Goal: Check status: Check status

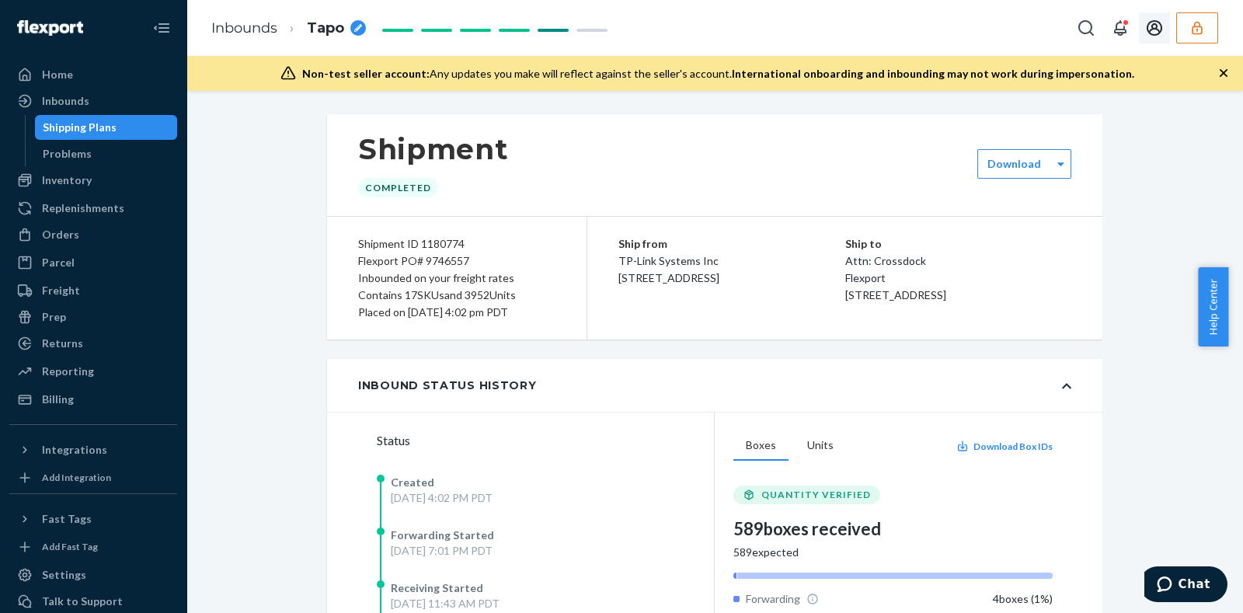
click at [1186, 27] on button "button" at bounding box center [1197, 27] width 42 height 31
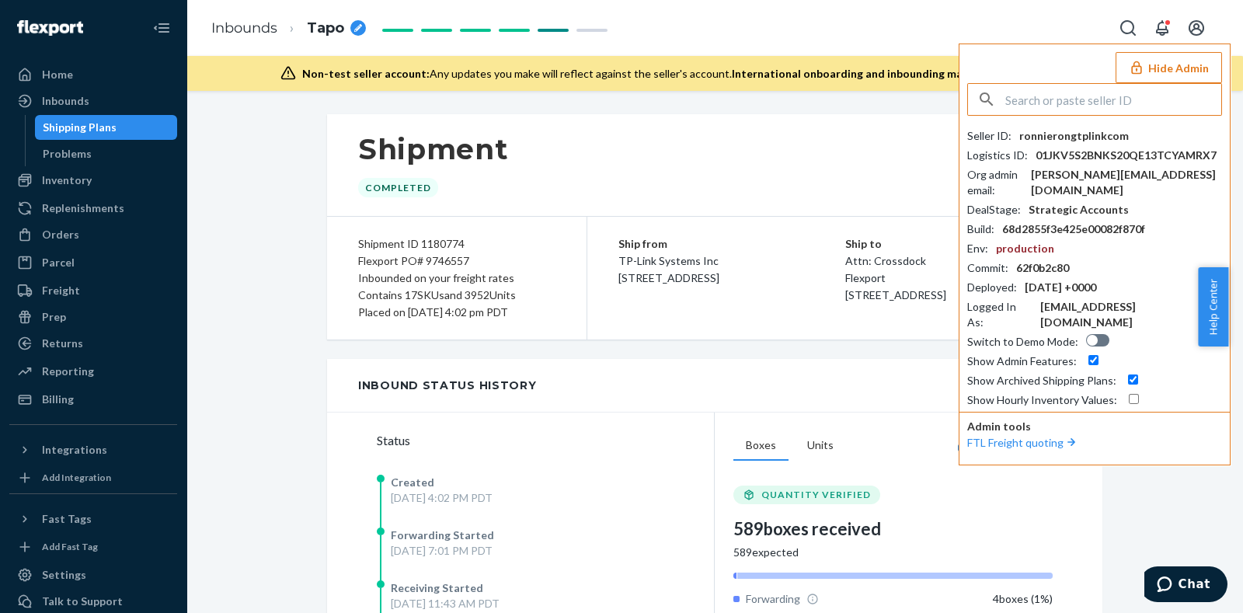
click at [1056, 97] on input "text" at bounding box center [1114, 99] width 216 height 31
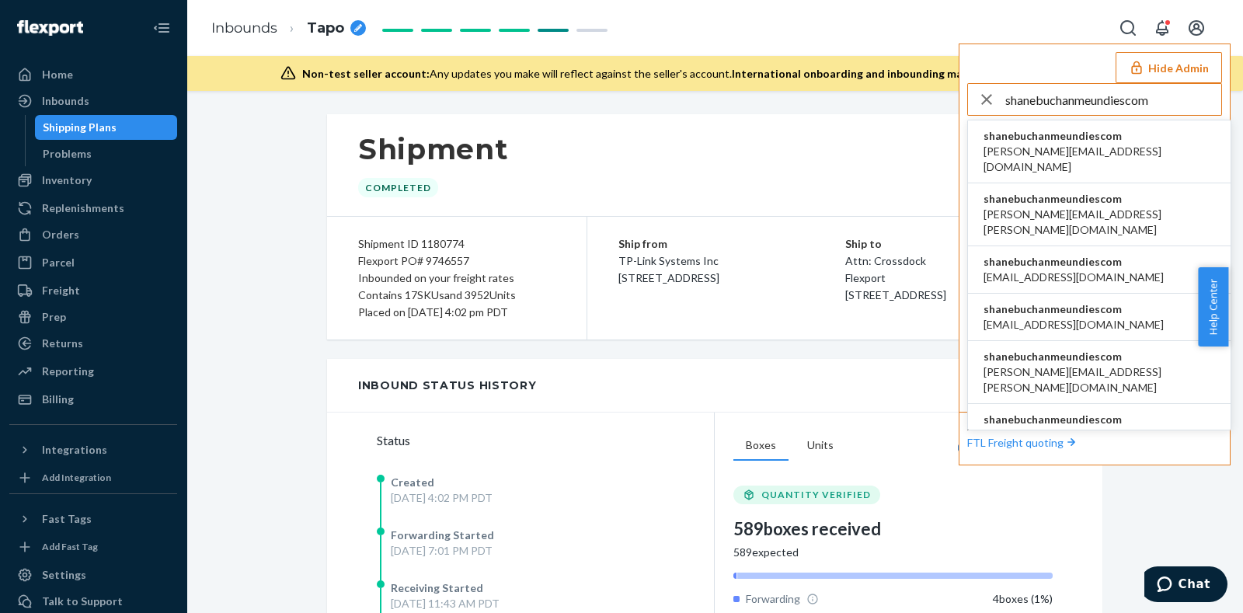
type input "shanebuchanmeundiescom"
click at [1047, 141] on span "shanebuchanmeundiescom" at bounding box center [1100, 136] width 232 height 16
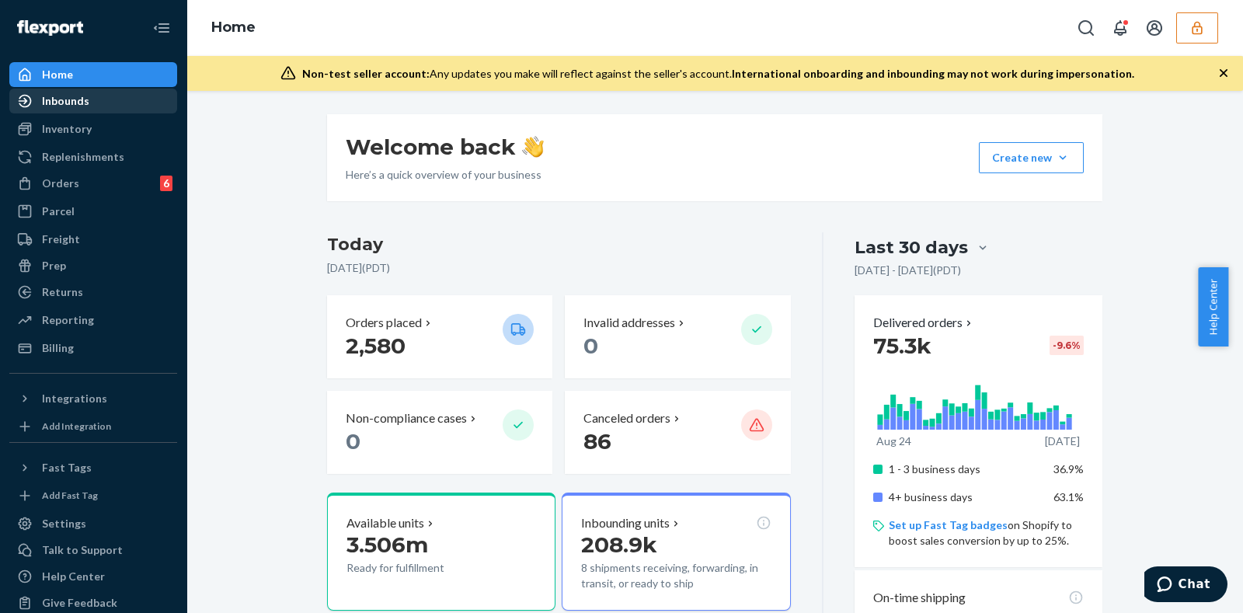
click at [99, 107] on div "Inbounds" at bounding box center [93, 101] width 165 height 22
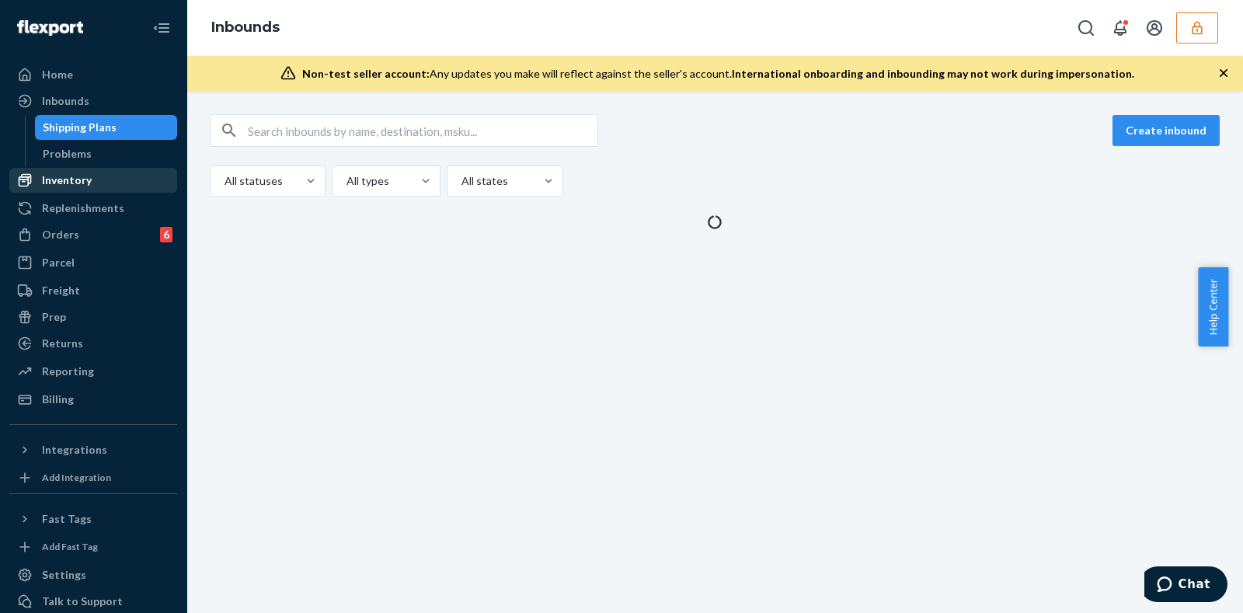
click at [69, 180] on div "Inventory" at bounding box center [67, 181] width 50 height 16
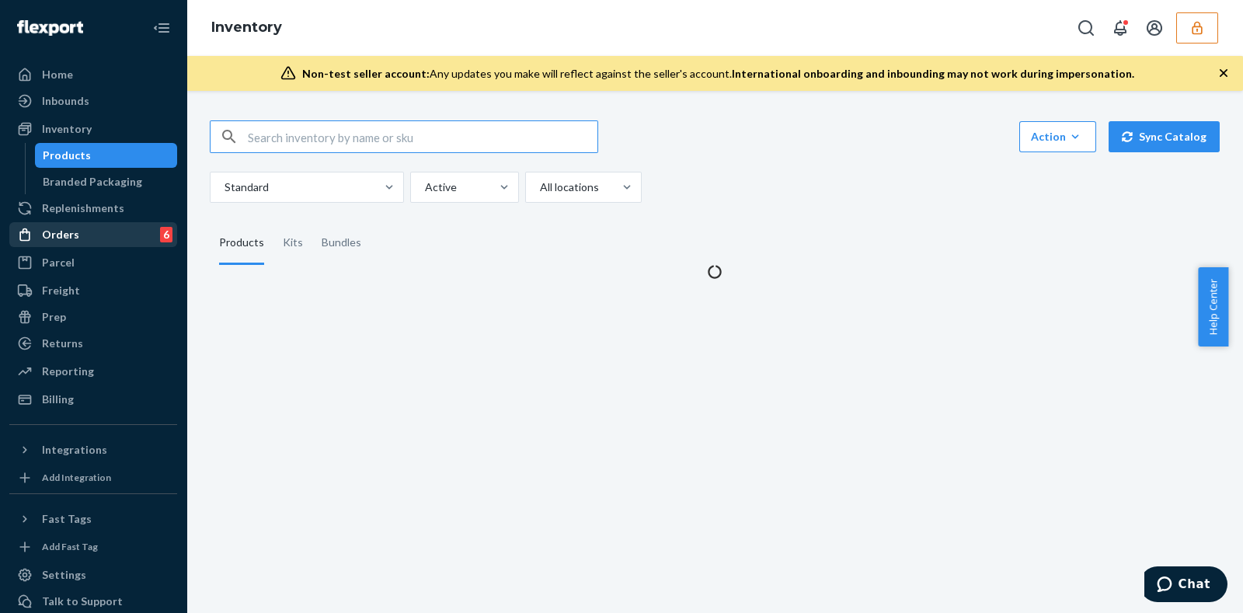
click at [78, 227] on div "Orders 6" at bounding box center [93, 235] width 165 height 22
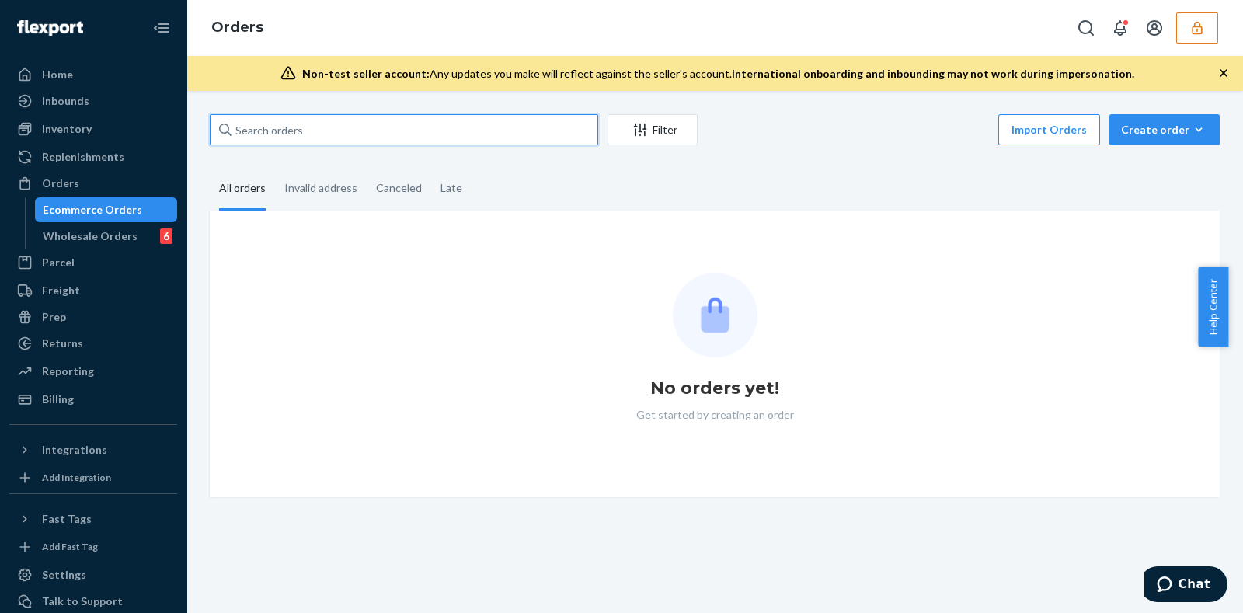
click at [319, 127] on input "text" at bounding box center [404, 129] width 389 height 31
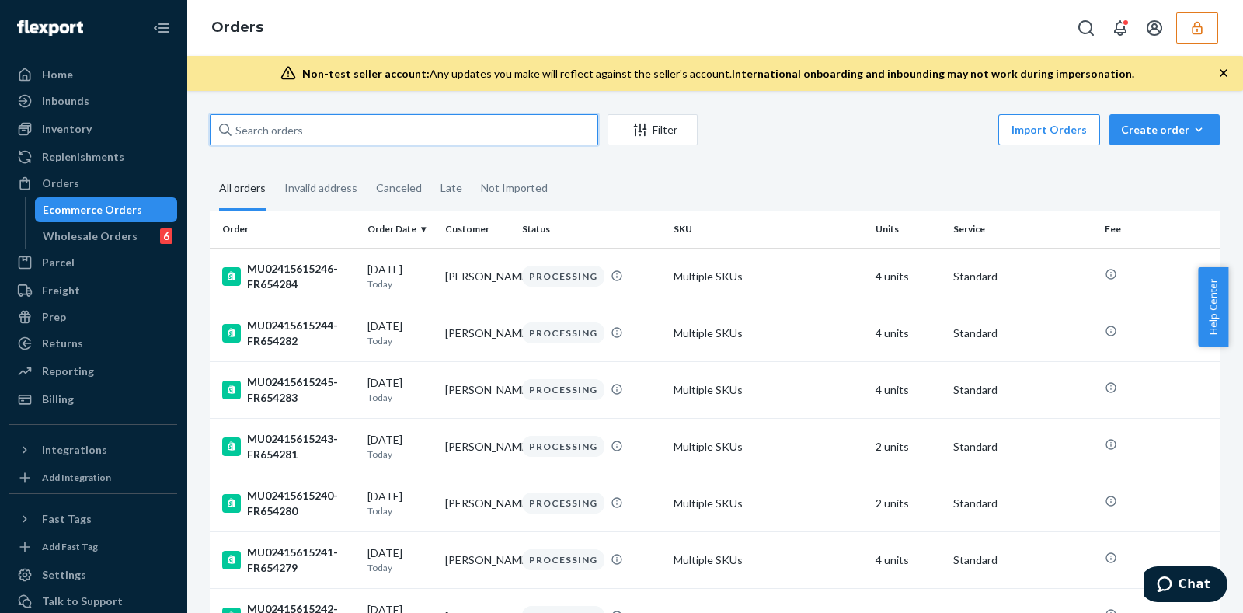
paste input "MU02415582238"
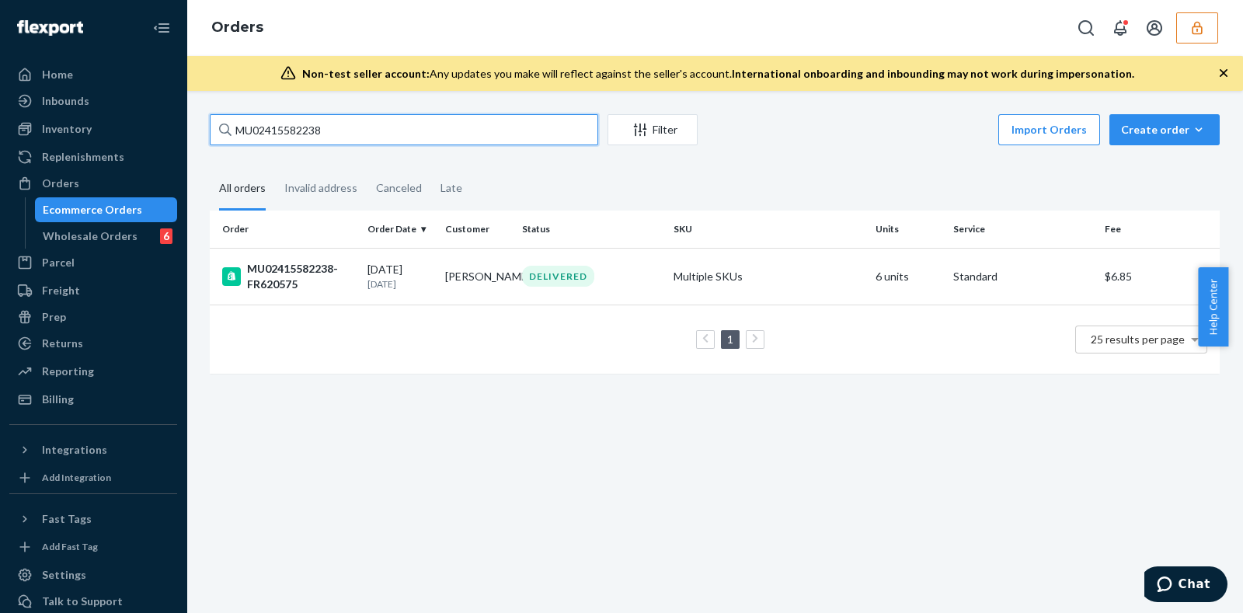
type input "MU02415582238"
click at [335, 281] on div "MU02415582238-FR620575" at bounding box center [288, 276] width 133 height 31
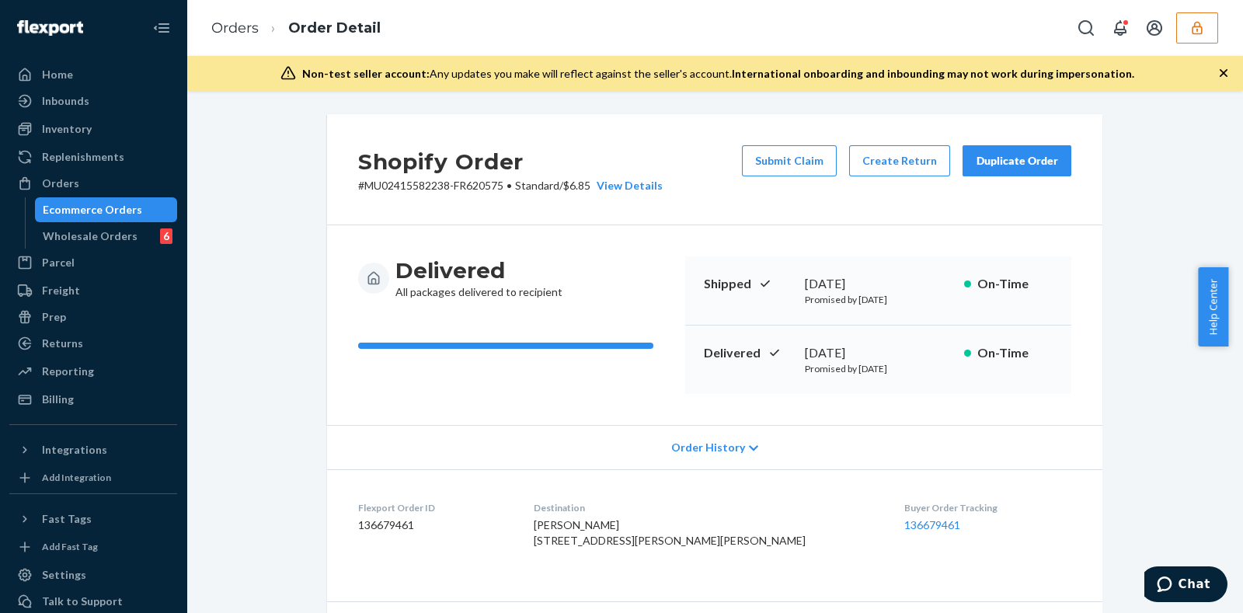
click at [127, 211] on div "Ecommerce Orders" at bounding box center [92, 210] width 99 height 16
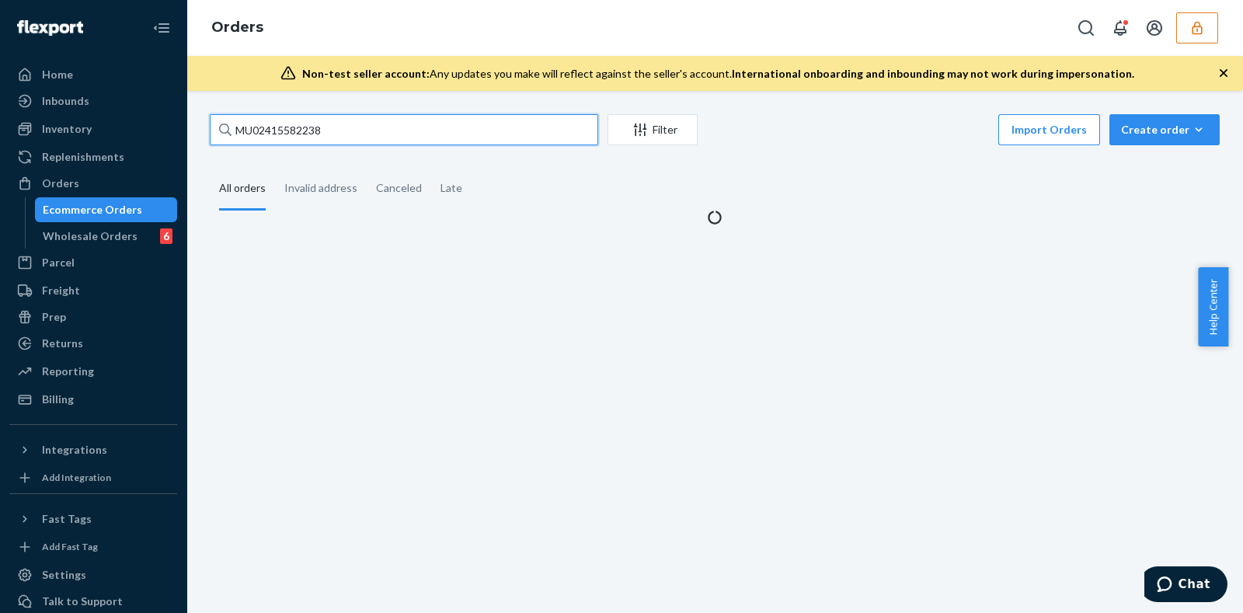
click at [346, 127] on input "MU02415582238" at bounding box center [404, 129] width 389 height 31
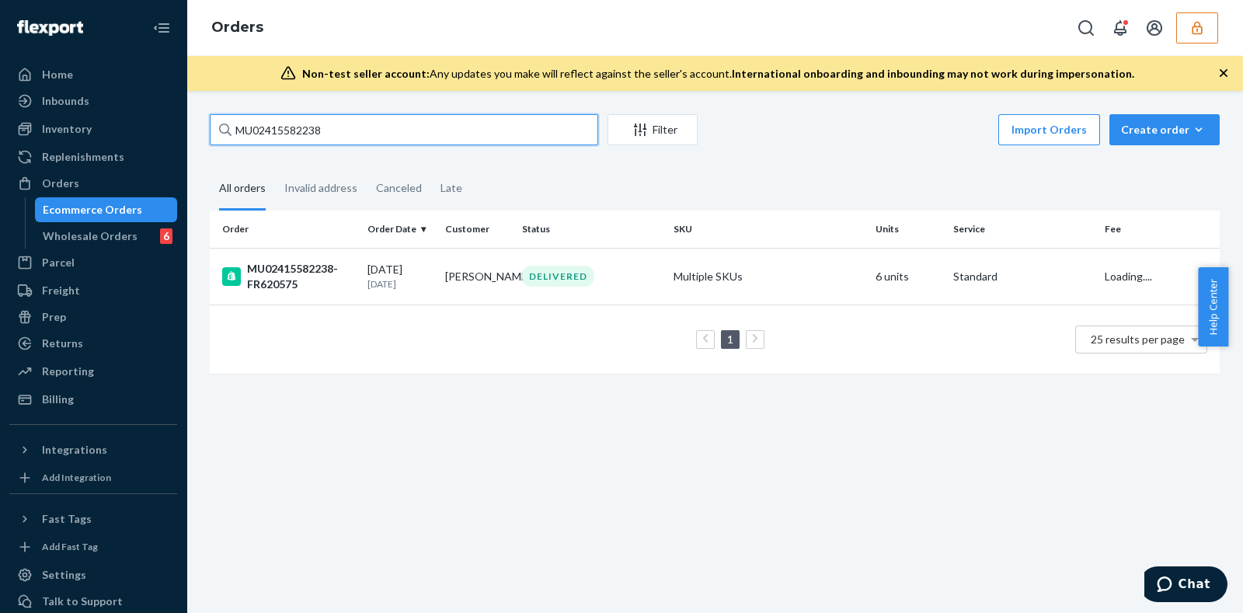
paste input "600-UVS-M"
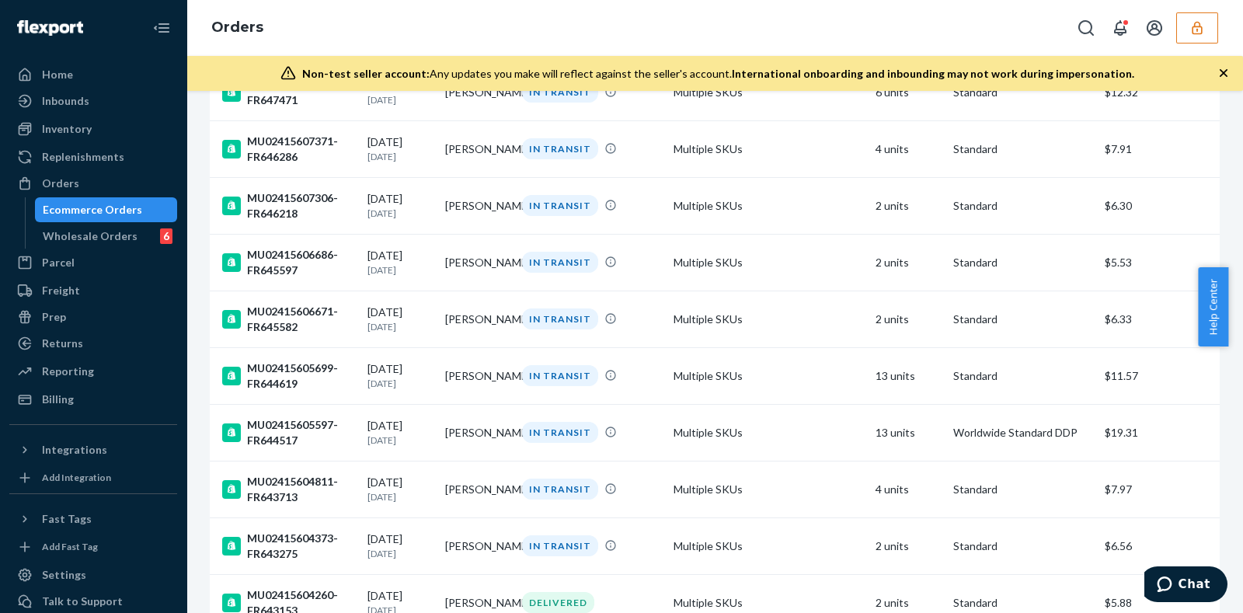
scroll to position [1146, 0]
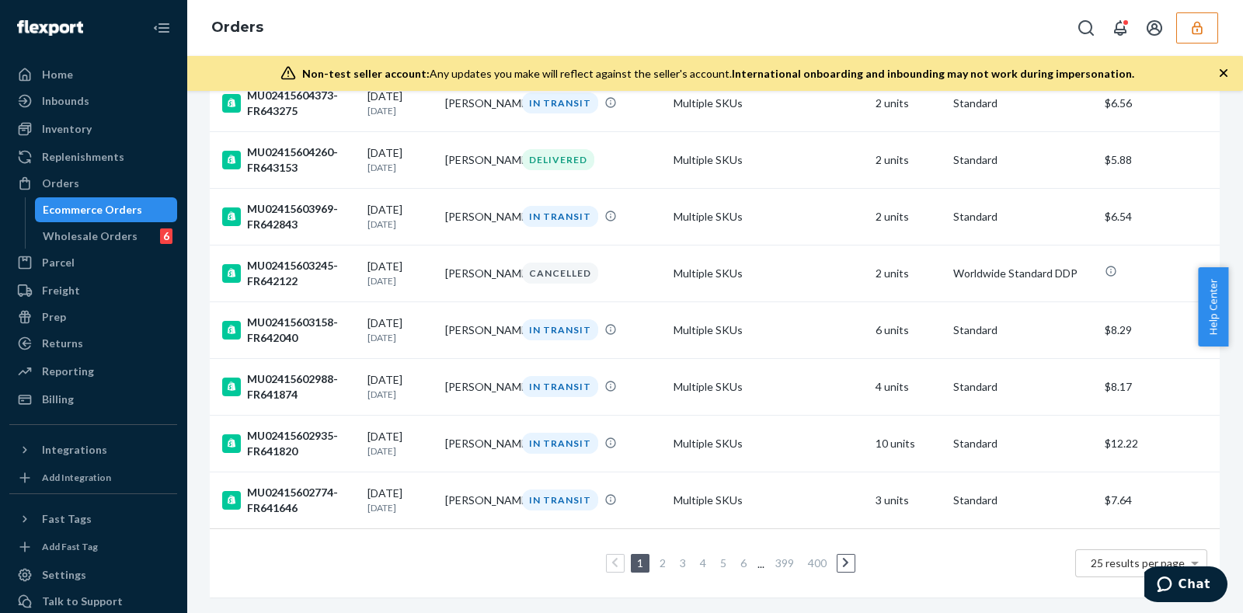
type input "M600-UVS-M"
click at [717, 556] on link "5" at bounding box center [723, 562] width 12 height 13
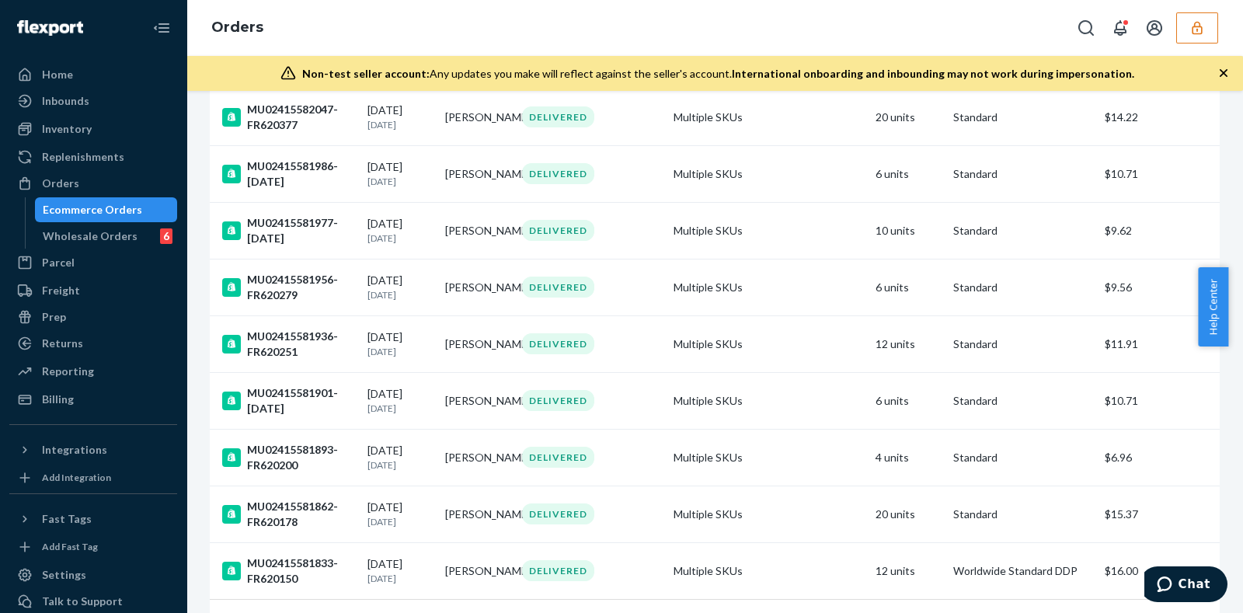
scroll to position [1068, 0]
click at [733, 225] on td "Multiple SKUs" at bounding box center [769, 228] width 202 height 57
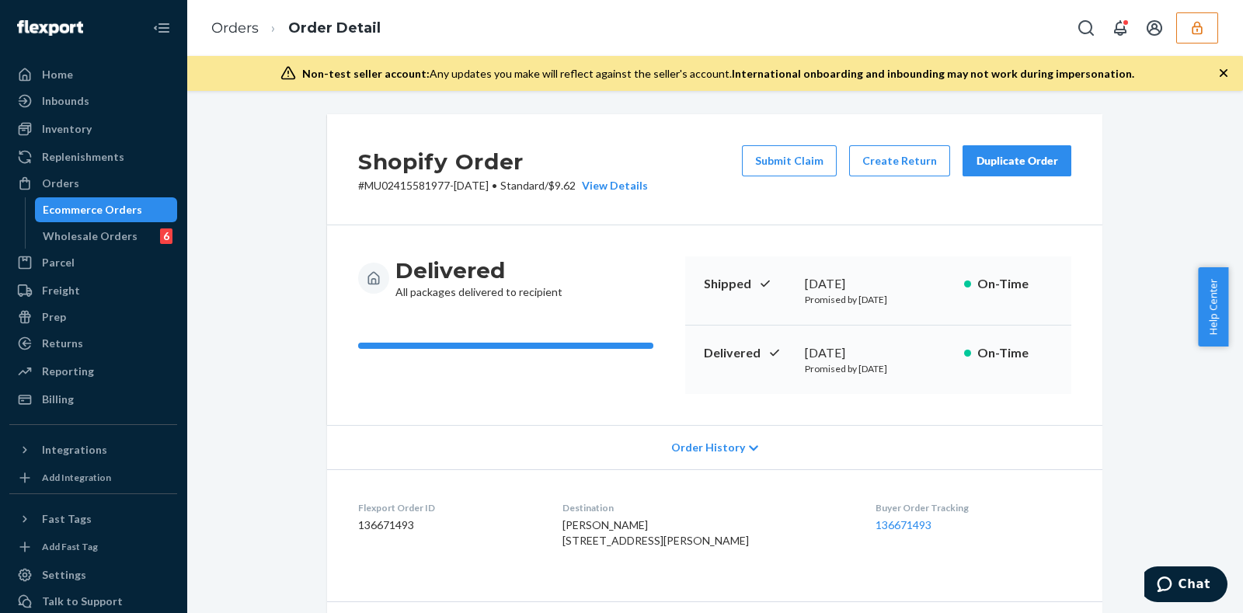
click at [406, 184] on p "# MU02415581977-[DATE] • Standard / $9.62 View Details" at bounding box center [503, 186] width 290 height 16
copy p "MU02415581977"
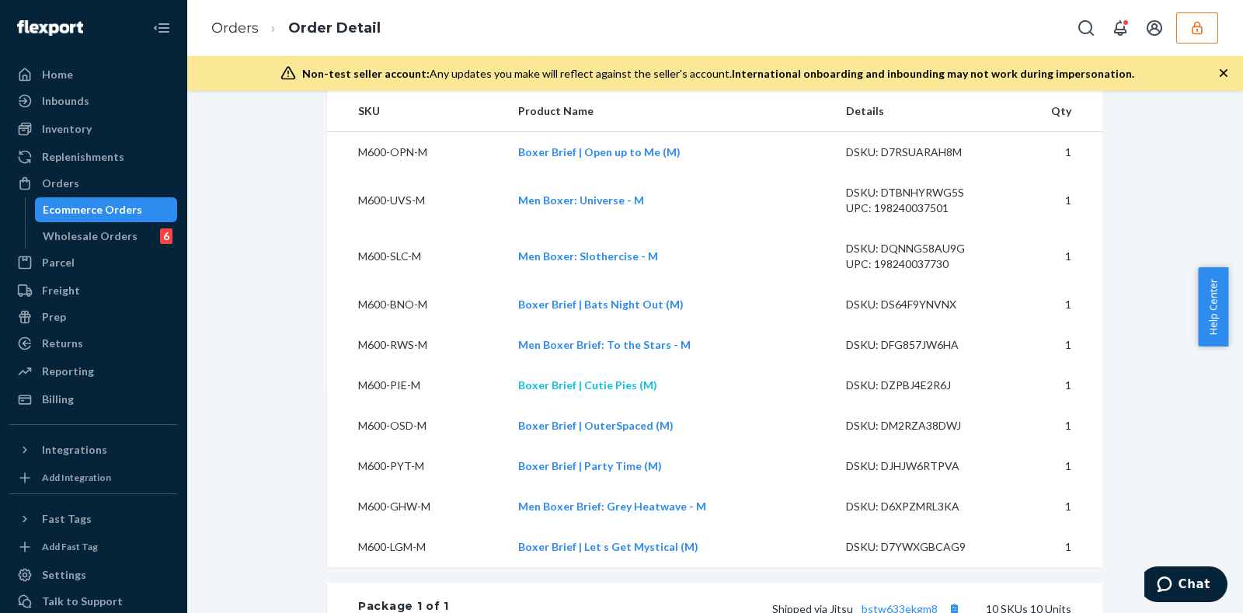
scroll to position [486, 0]
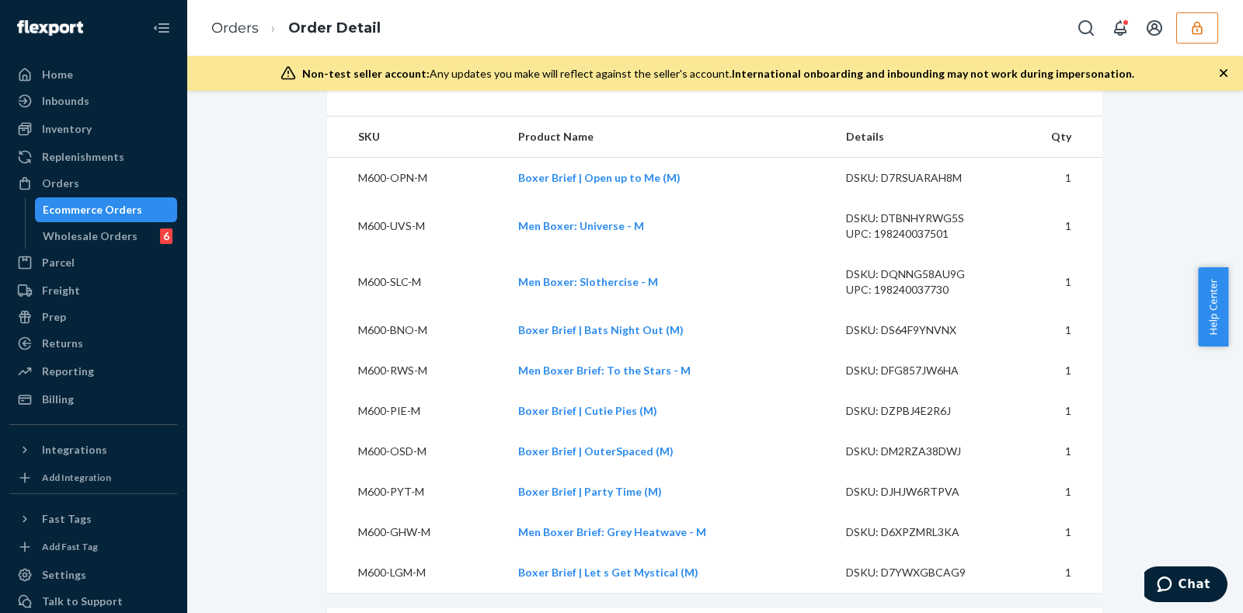
drag, startPoint x: 1237, startPoint y: 280, endPoint x: 1235, endPoint y: 295, distance: 14.9
click at [1228, 295] on div "Help Center" at bounding box center [1220, 306] width 45 height 79
drag, startPoint x: 1233, startPoint y: 289, endPoint x: 1204, endPoint y: 242, distance: 54.8
click at [1228, 299] on div "Help Center" at bounding box center [1220, 306] width 45 height 79
click at [1188, 228] on div "Shopify Order # MU02415581977-[DATE] • Standard / $9.62 View Details Submit Cla…" at bounding box center [715, 497] width 1034 height 1737
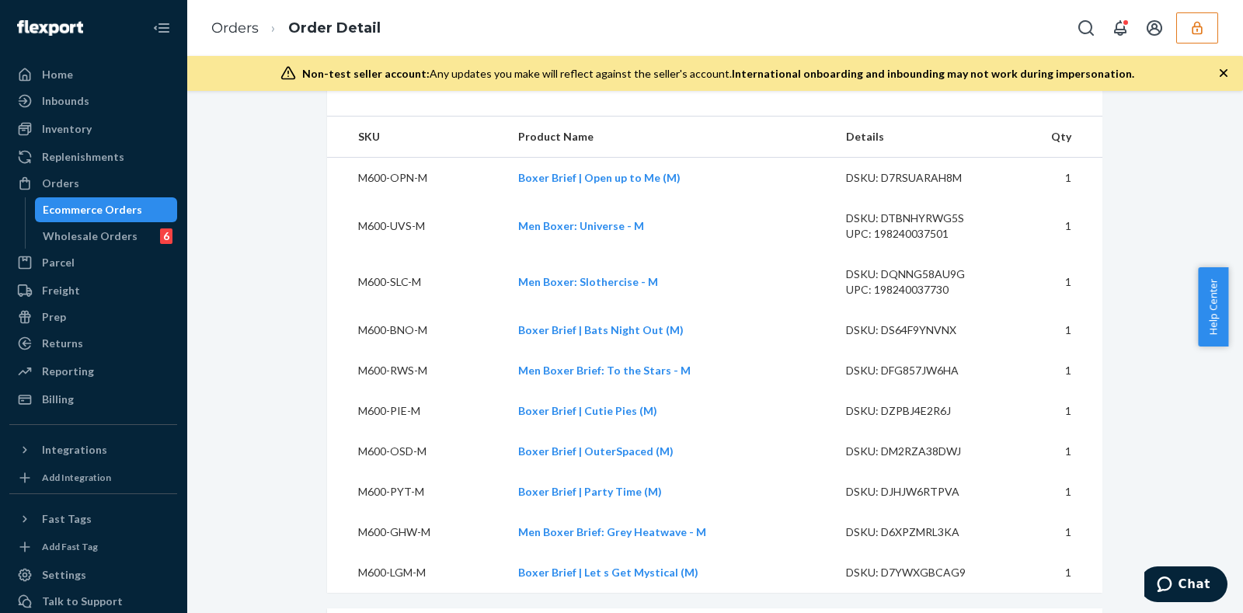
drag, startPoint x: 1235, startPoint y: 268, endPoint x: 1236, endPoint y: 310, distance: 42.0
click at [1228, 310] on div "Help Center" at bounding box center [1220, 306] width 45 height 79
drag, startPoint x: 1236, startPoint y: 302, endPoint x: 1232, endPoint y: 288, distance: 14.3
click at [1228, 288] on div "Help Center" at bounding box center [1220, 306] width 45 height 79
click at [1093, 310] on td "1" at bounding box center [1054, 282] width 98 height 56
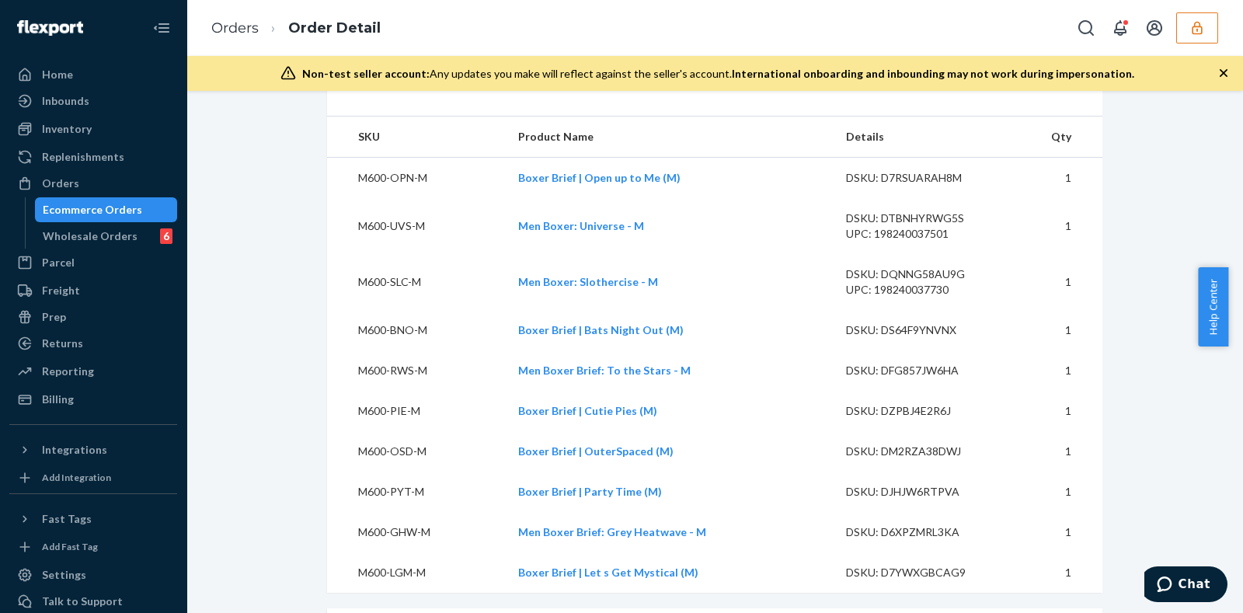
click at [983, 186] on div "DSKU: D7RSUARAH8M" at bounding box center [919, 178] width 146 height 16
click at [1218, 69] on icon "button" at bounding box center [1224, 73] width 16 height 16
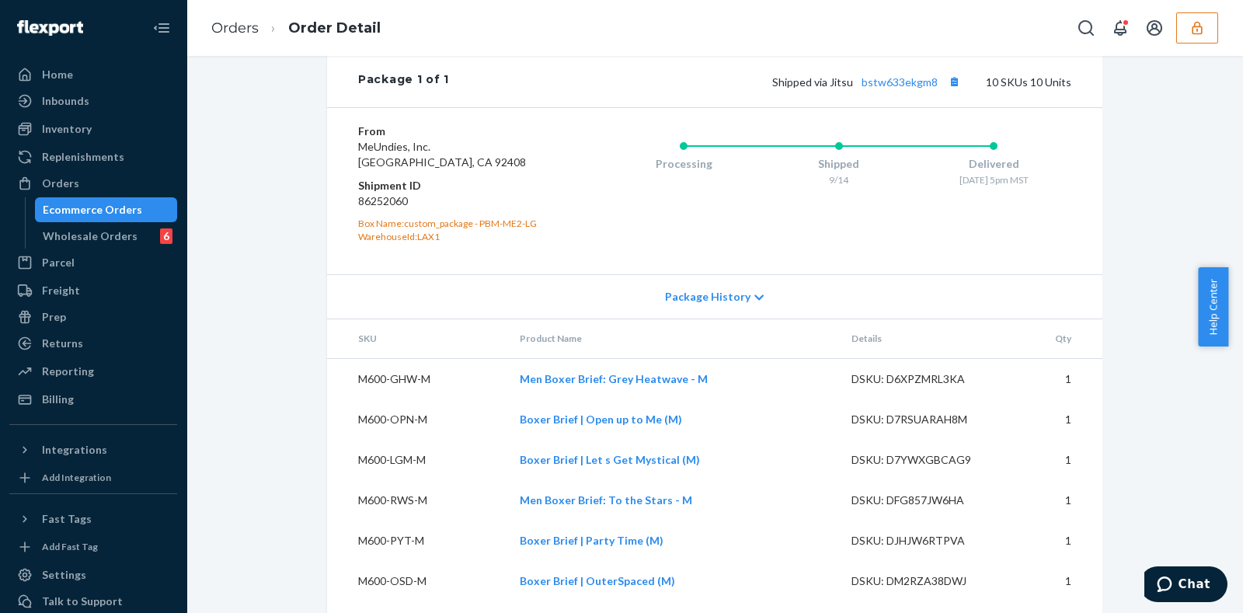
scroll to position [1004, 0]
click at [358, 208] on dd "86252060" at bounding box center [451, 201] width 186 height 16
copy dd "86252060"
click at [377, 208] on dd "86252060" at bounding box center [451, 201] width 186 height 16
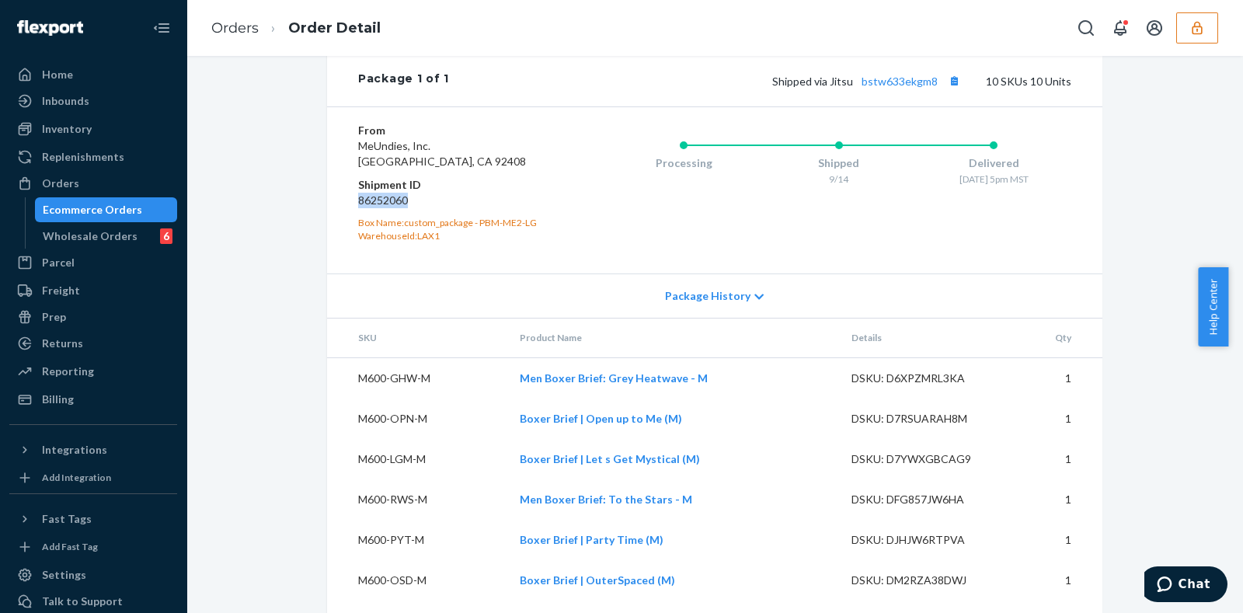
click at [377, 208] on dd "86252060" at bounding box center [451, 201] width 186 height 16
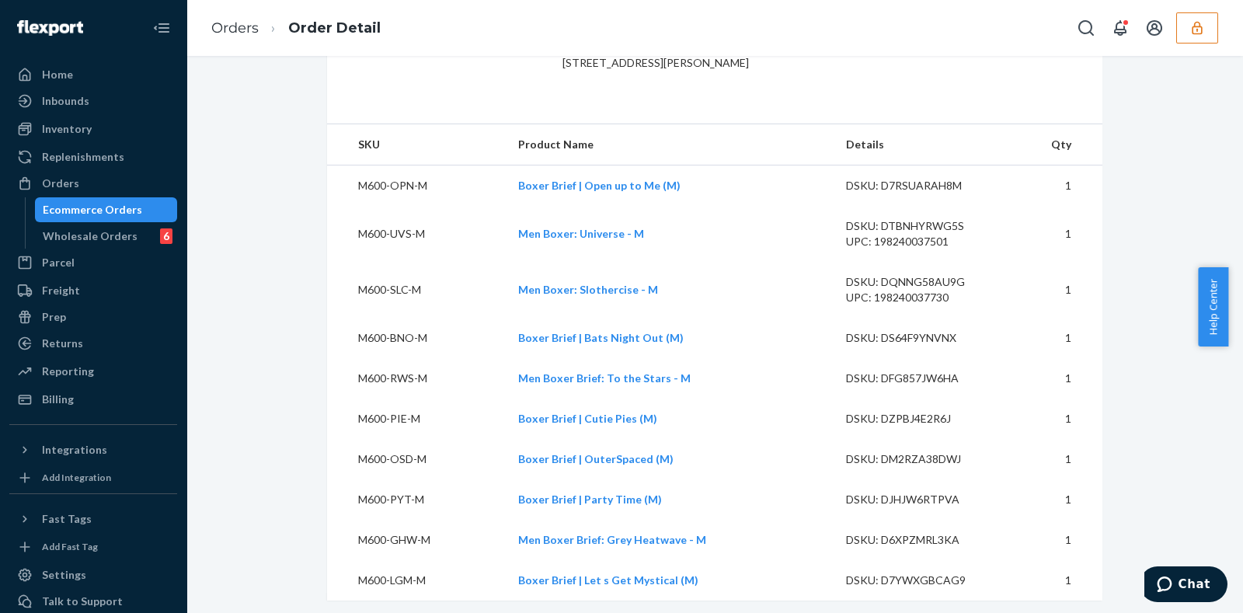
scroll to position [0, 0]
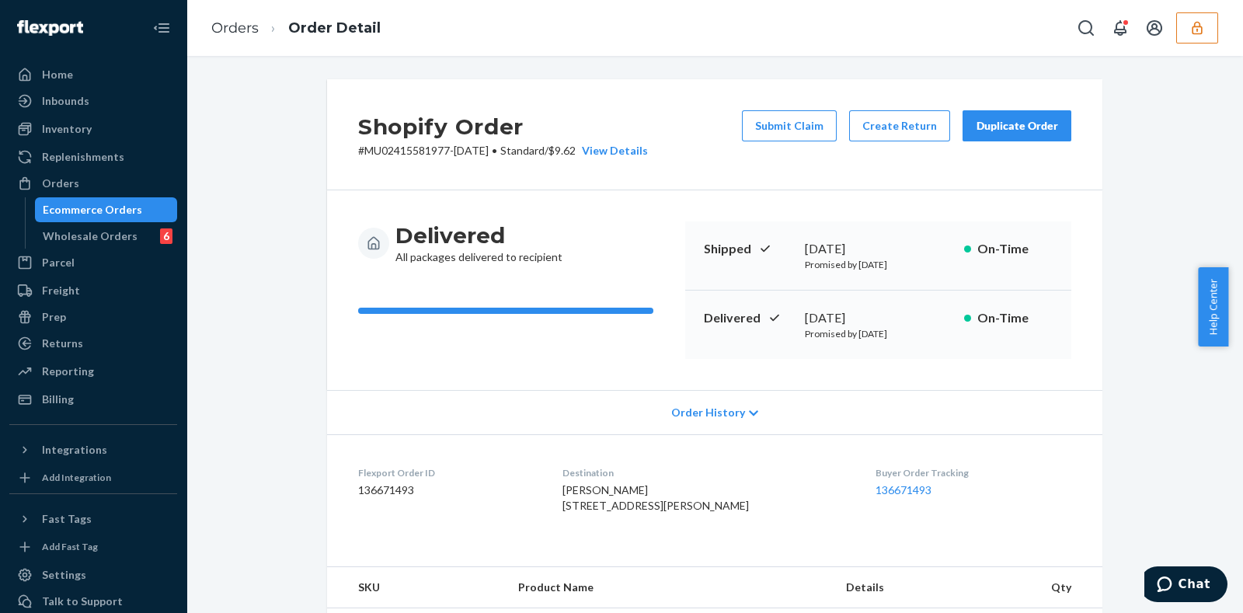
click at [412, 145] on p "# MU02415581977-[DATE] • Standard / $9.62 View Details" at bounding box center [503, 151] width 290 height 16
click at [411, 147] on p "# MU02415581977-[DATE] • Standard / $9.62 View Details" at bounding box center [503, 151] width 290 height 16
copy p "MU02415581977"
click at [408, 146] on p "# MU02415581977-[DATE] • Standard / $9.62 View Details" at bounding box center [503, 151] width 290 height 16
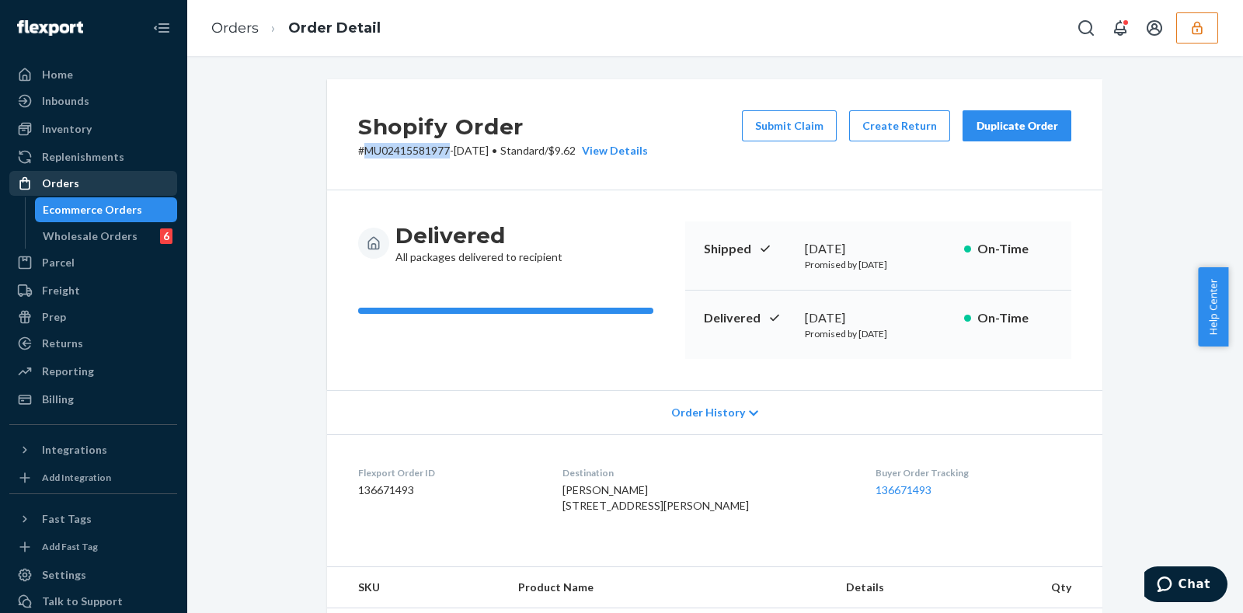
click at [112, 187] on div "Orders" at bounding box center [93, 184] width 165 height 22
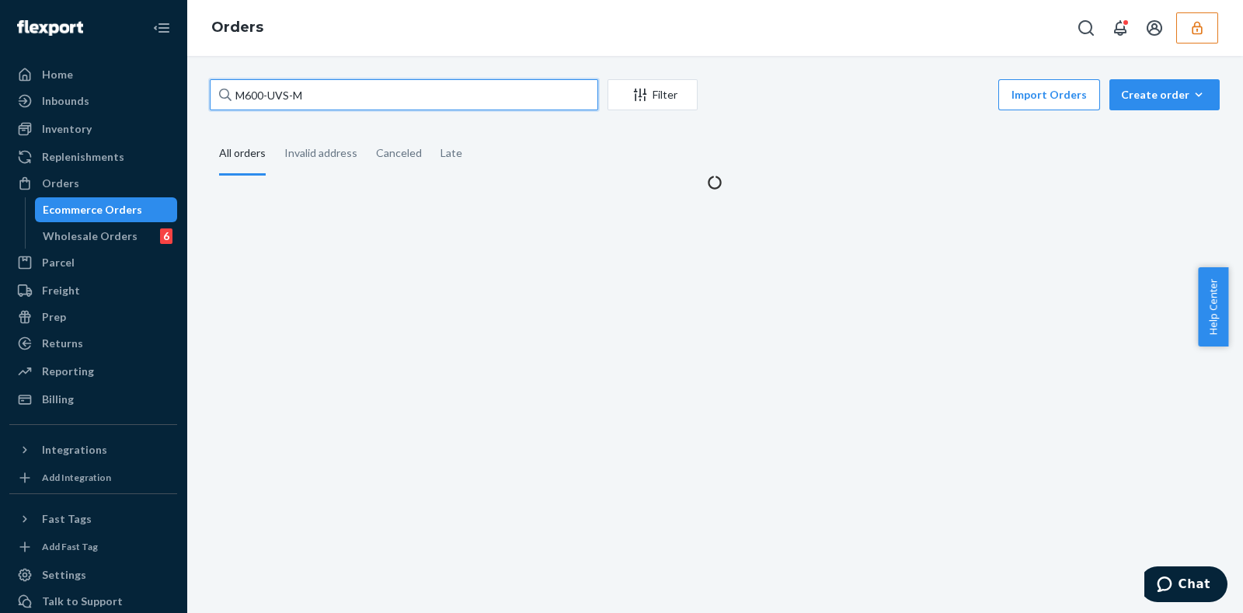
click at [371, 96] on input "M600-UVS-M" at bounding box center [404, 94] width 389 height 31
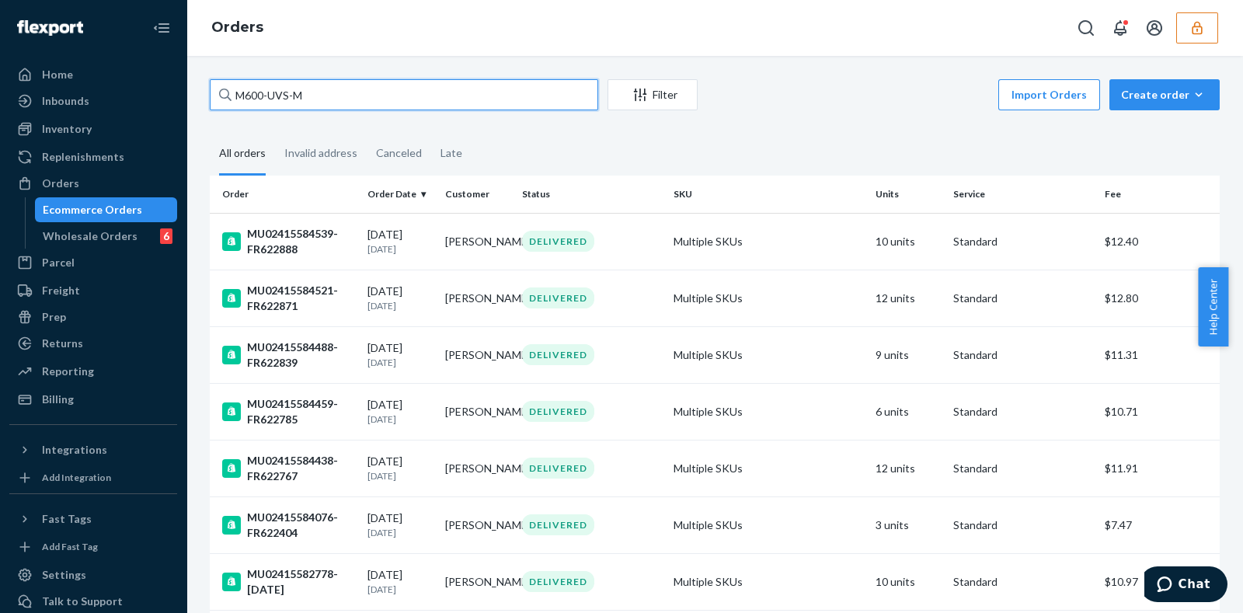
paste input "U02415582079"
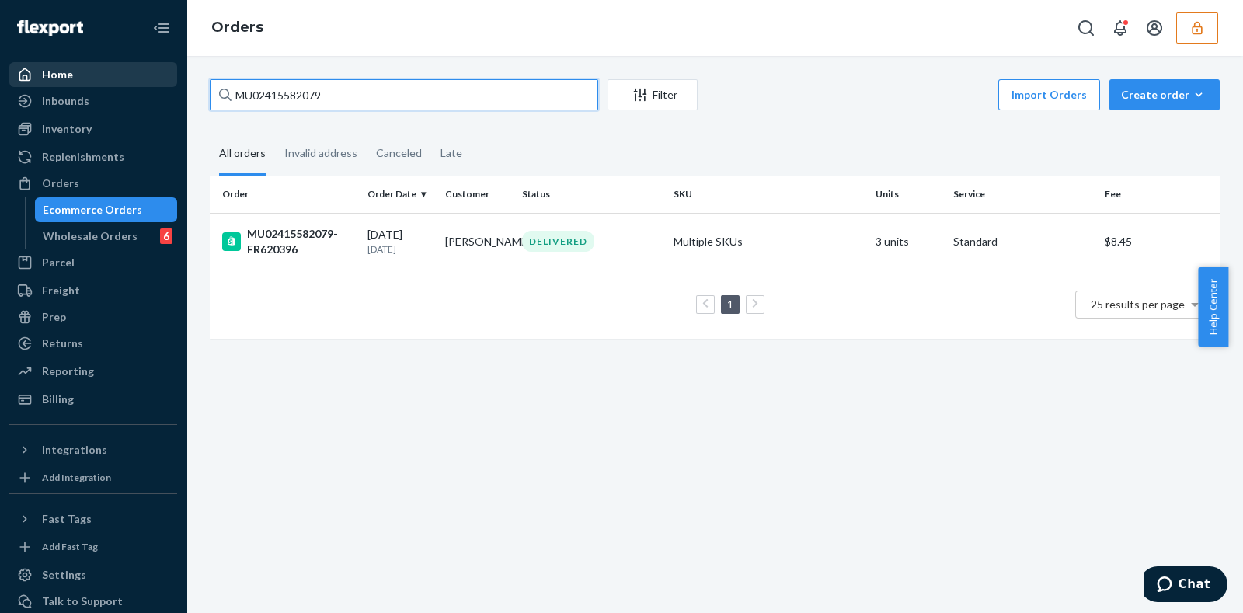
drag, startPoint x: 334, startPoint y: 87, endPoint x: 148, endPoint y: 64, distance: 187.9
click at [147, 64] on div "Home Inbounds Shipping Plans Problems Inventory Products Branded Packaging Repl…" at bounding box center [621, 306] width 1243 height 613
paste input "600-FPM-L"
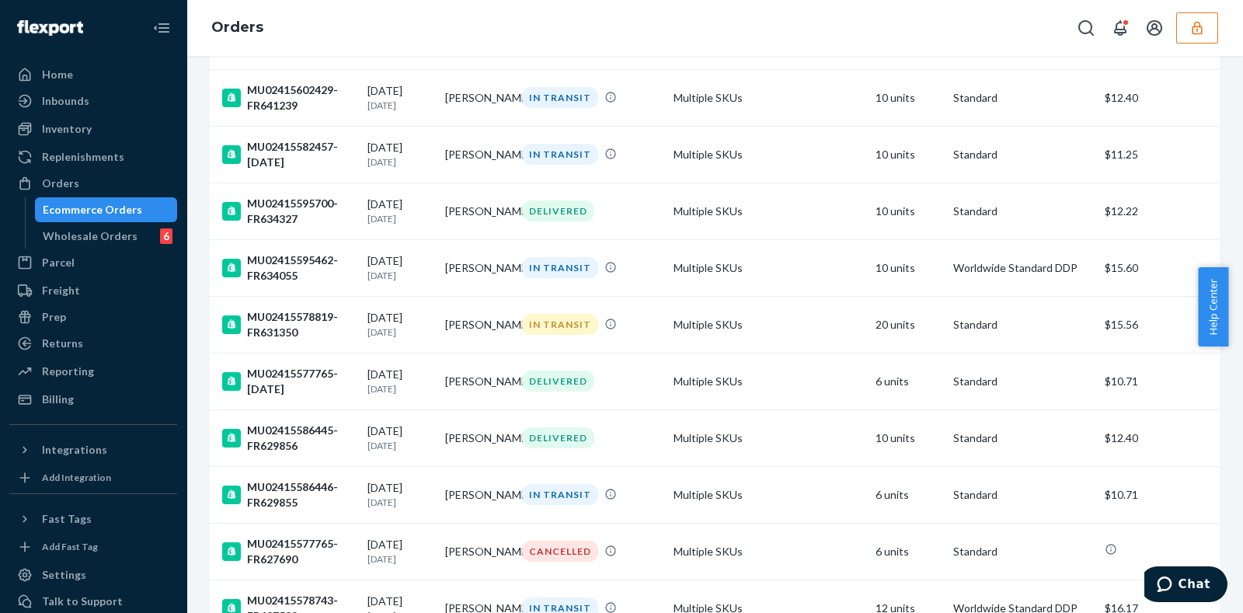
scroll to position [1111, 0]
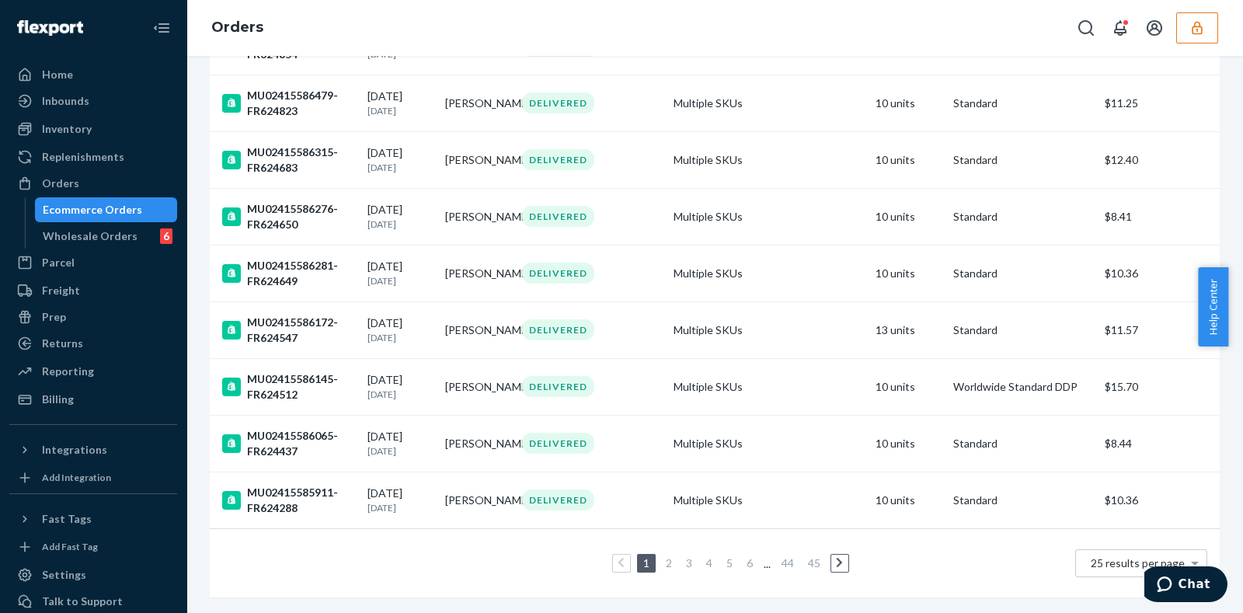
click at [663, 556] on link "2" at bounding box center [669, 562] width 12 height 13
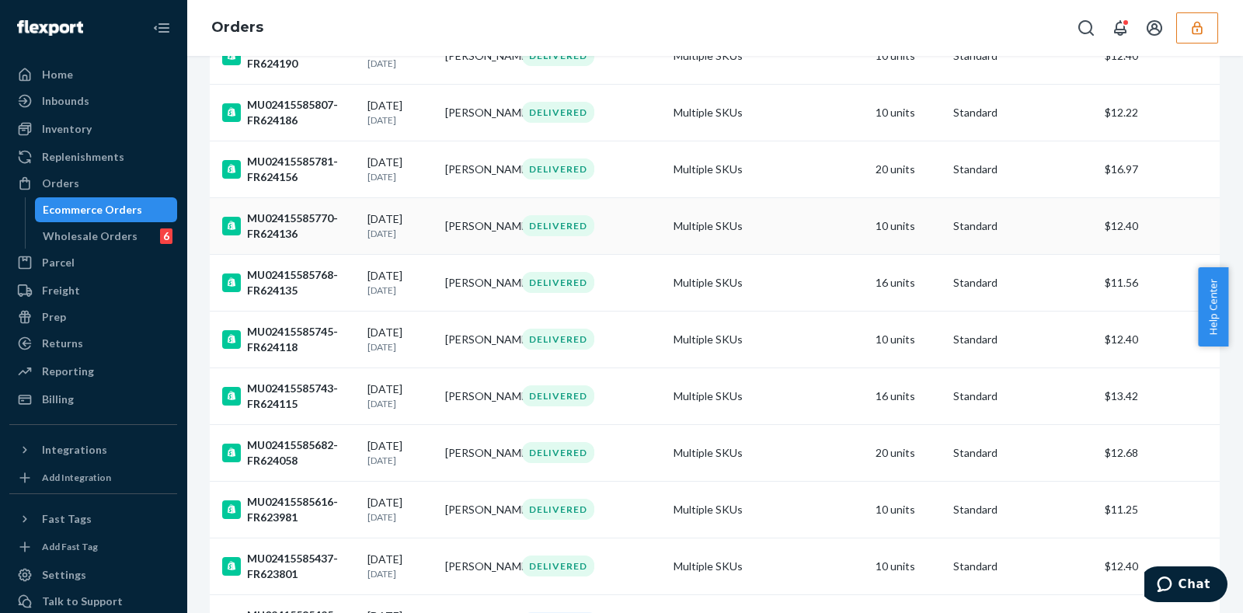
scroll to position [1127, 0]
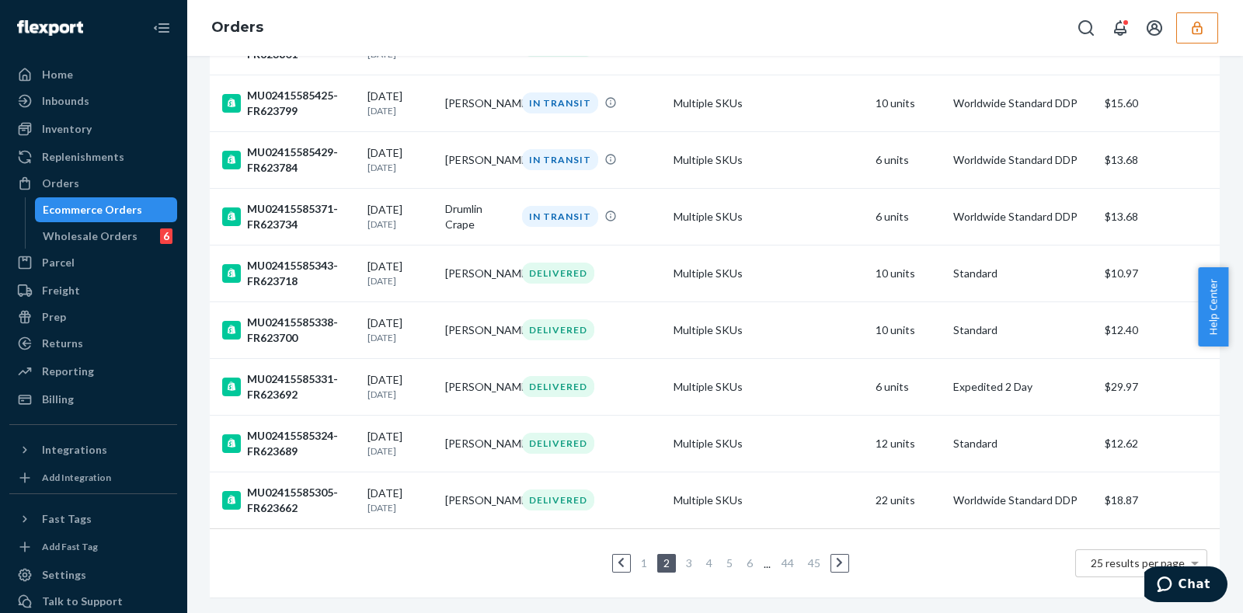
click at [683, 556] on link "3" at bounding box center [689, 562] width 12 height 13
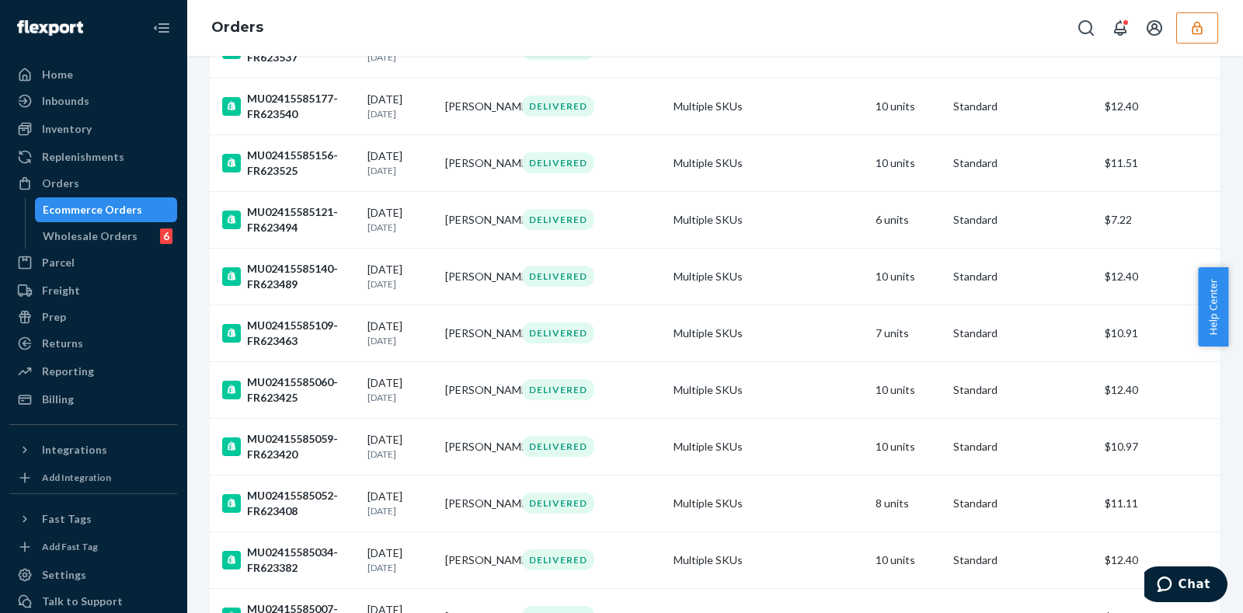
scroll to position [1127, 0]
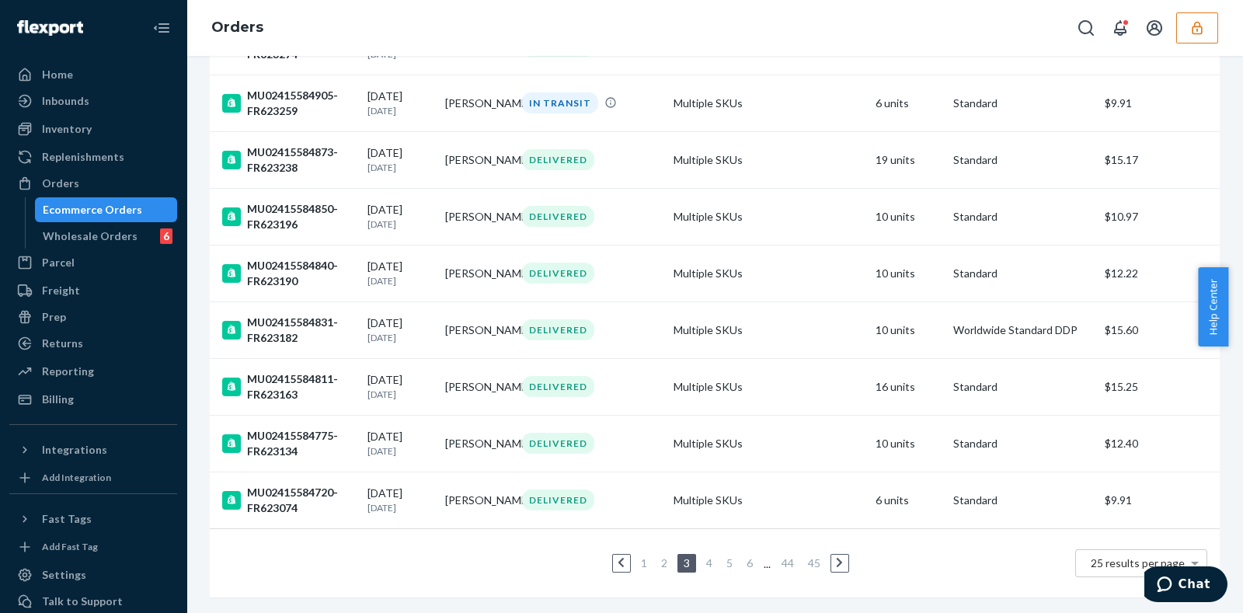
click at [703, 556] on link "4" at bounding box center [709, 562] width 12 height 13
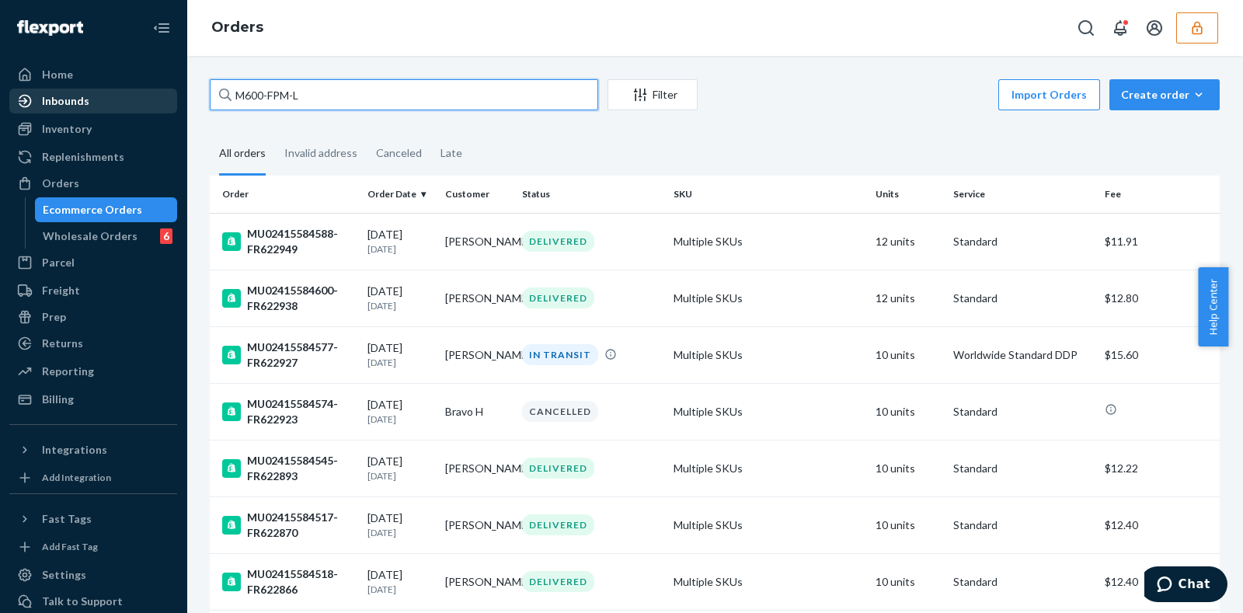
drag, startPoint x: 341, startPoint y: 99, endPoint x: 138, endPoint y: 89, distance: 203.1
click at [138, 89] on div "Home Inbounds Shipping Plans Problems Inventory Products Branded Packaging Repl…" at bounding box center [621, 306] width 1243 height 613
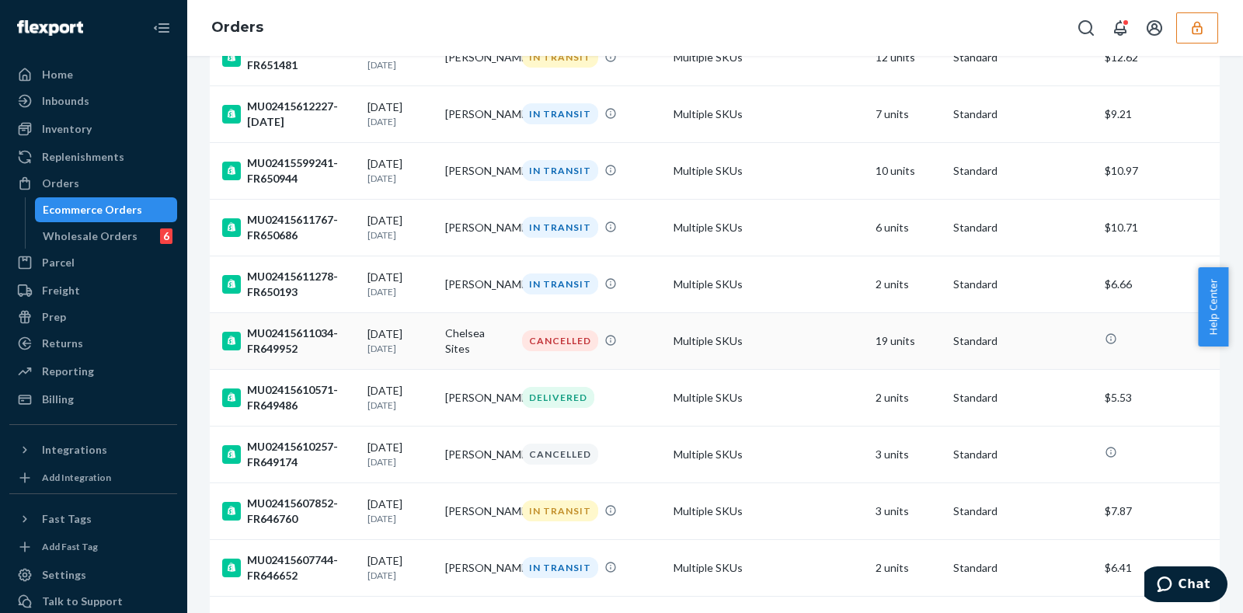
scroll to position [1111, 0]
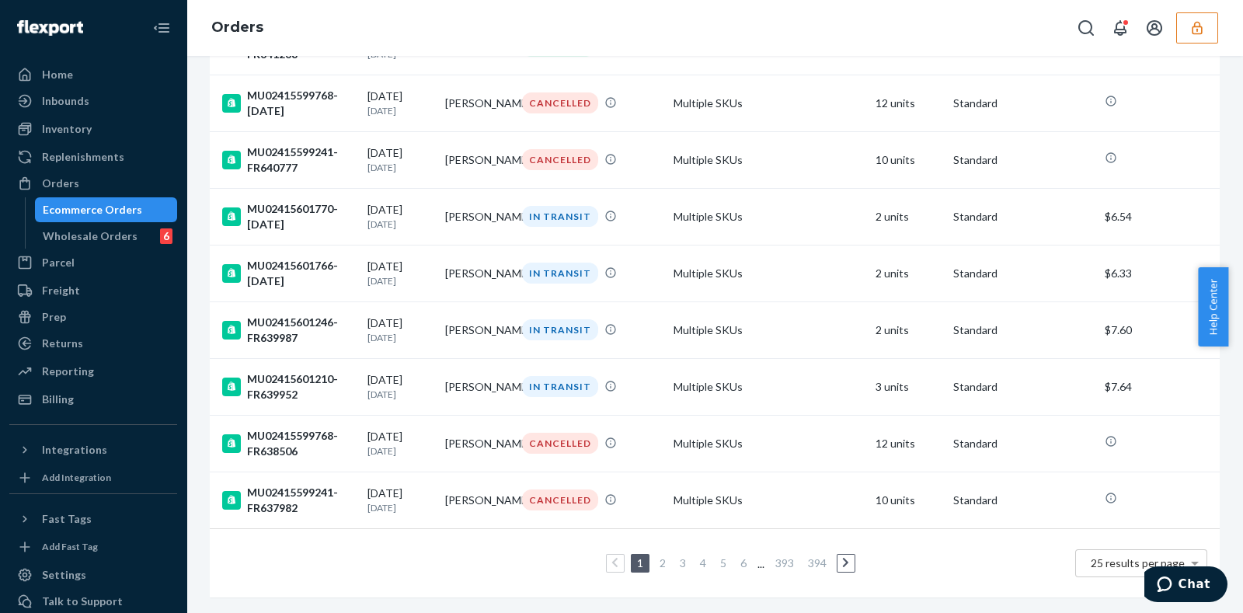
click at [697, 556] on link "4" at bounding box center [703, 562] width 12 height 13
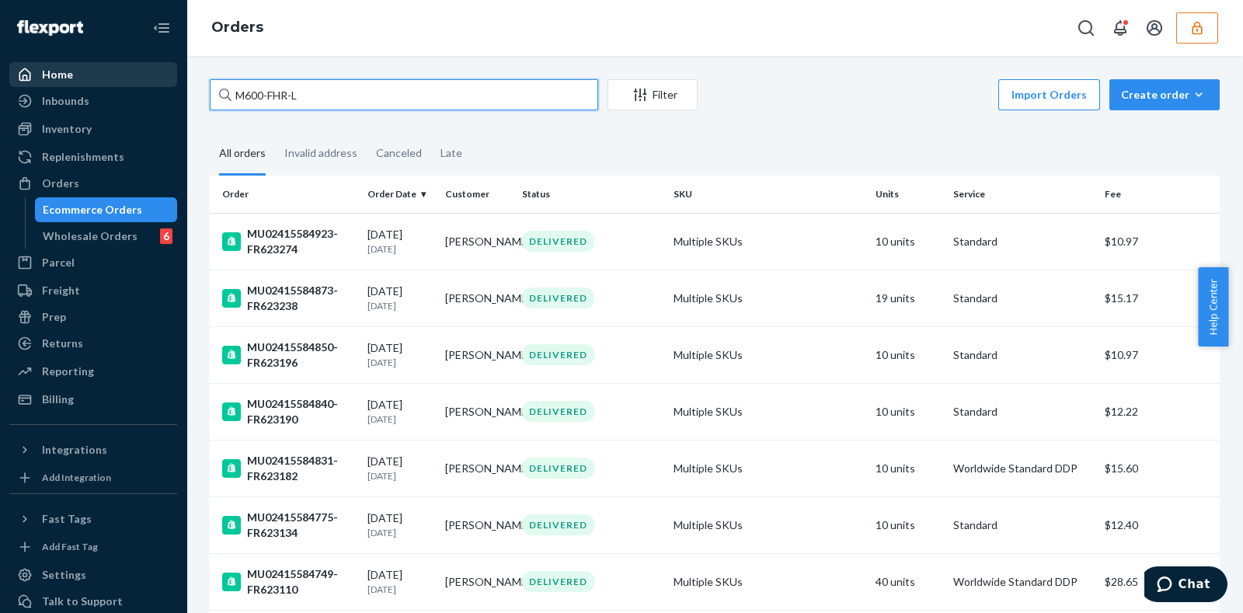
drag, startPoint x: 373, startPoint y: 92, endPoint x: 158, endPoint y: 81, distance: 215.6
click at [133, 82] on div "Home Inbounds Shipping Plans Problems Inventory Products Branded Packaging Repl…" at bounding box center [621, 306] width 1243 height 613
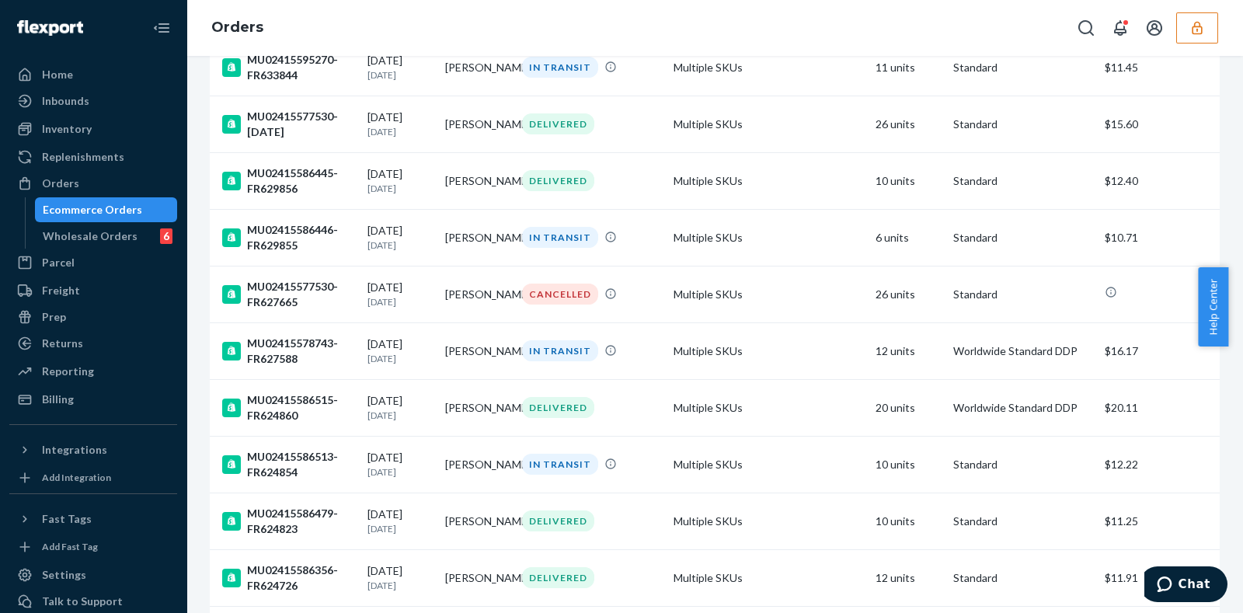
scroll to position [1111, 0]
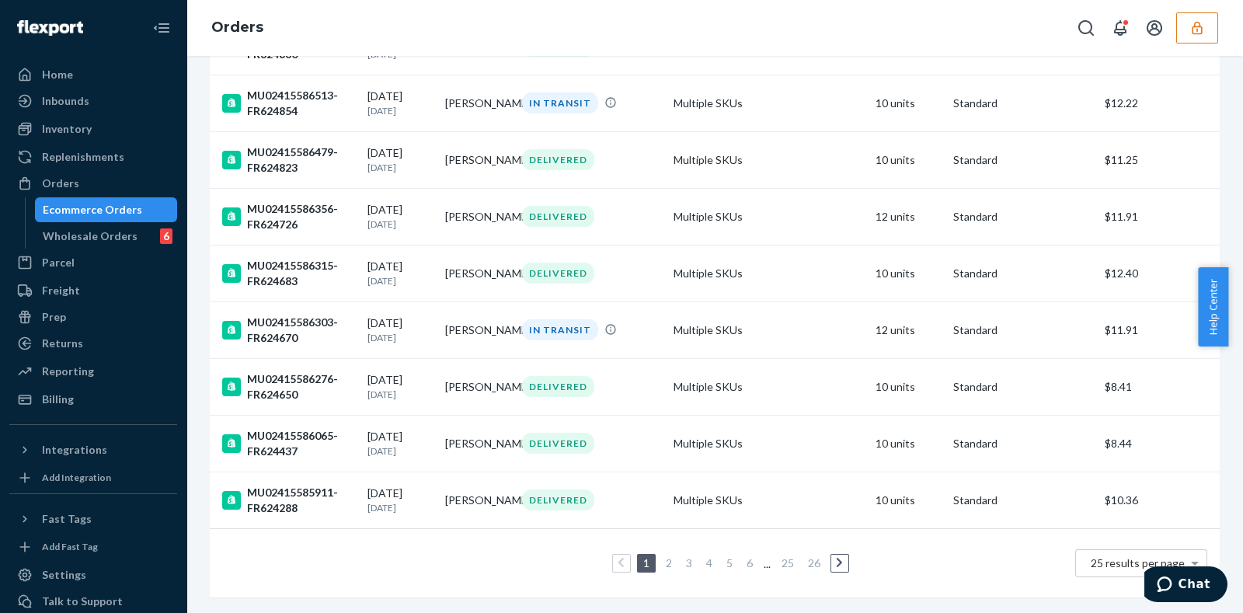
click at [703, 556] on link "4" at bounding box center [709, 562] width 12 height 13
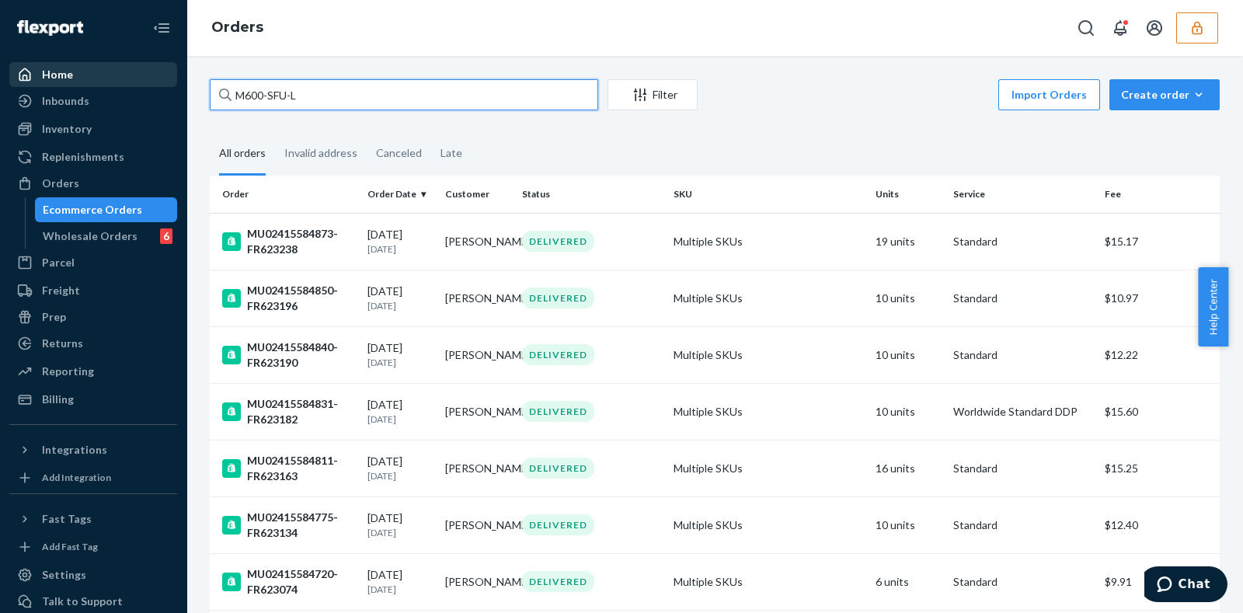
drag, startPoint x: 340, startPoint y: 91, endPoint x: 114, endPoint y: 85, distance: 226.2
click at [113, 85] on div "Home Inbounds Shipping Plans Problems Inventory Products Branded Packaging Repl…" at bounding box center [621, 306] width 1243 height 613
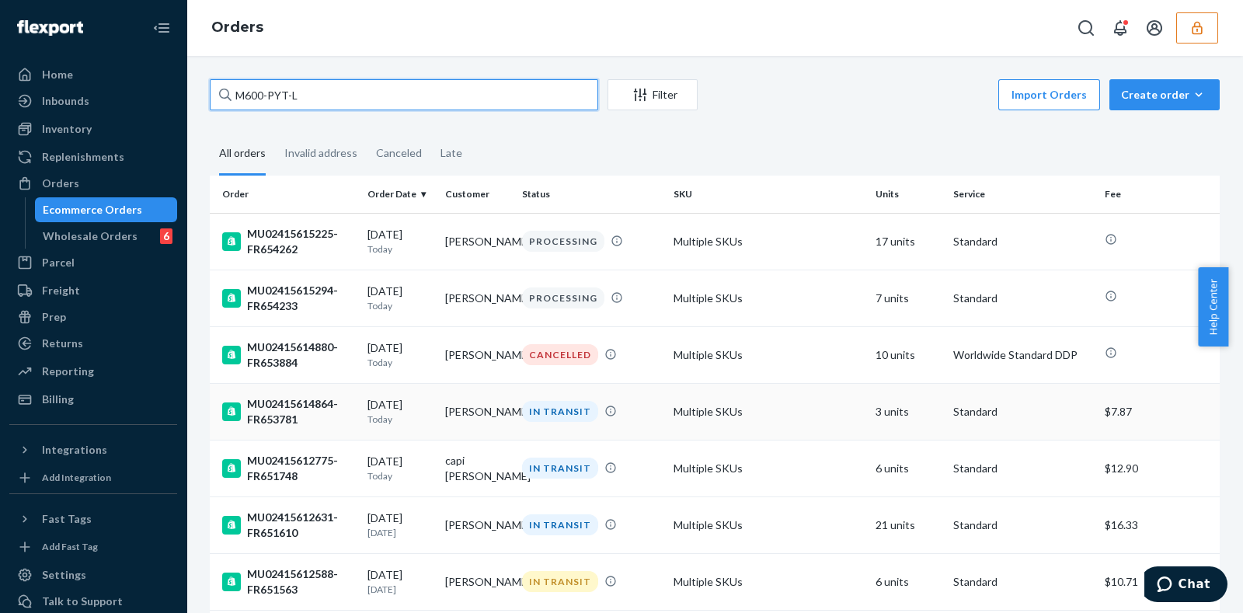
scroll to position [1111, 0]
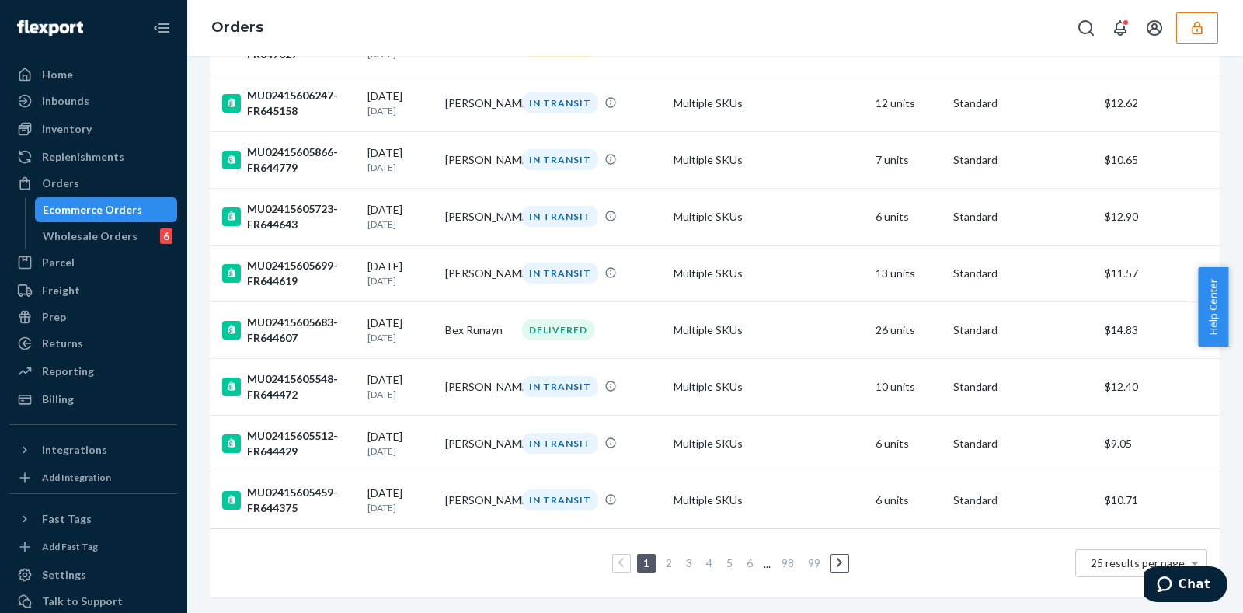
click at [703, 556] on link "4" at bounding box center [709, 562] width 12 height 13
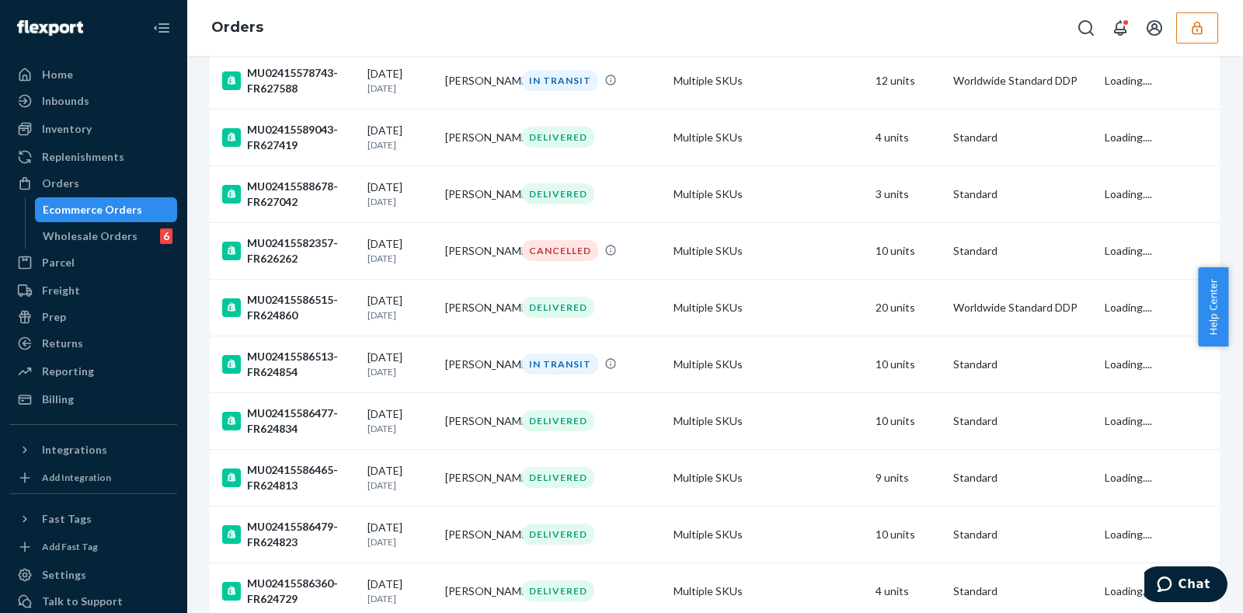
scroll to position [1111, 0]
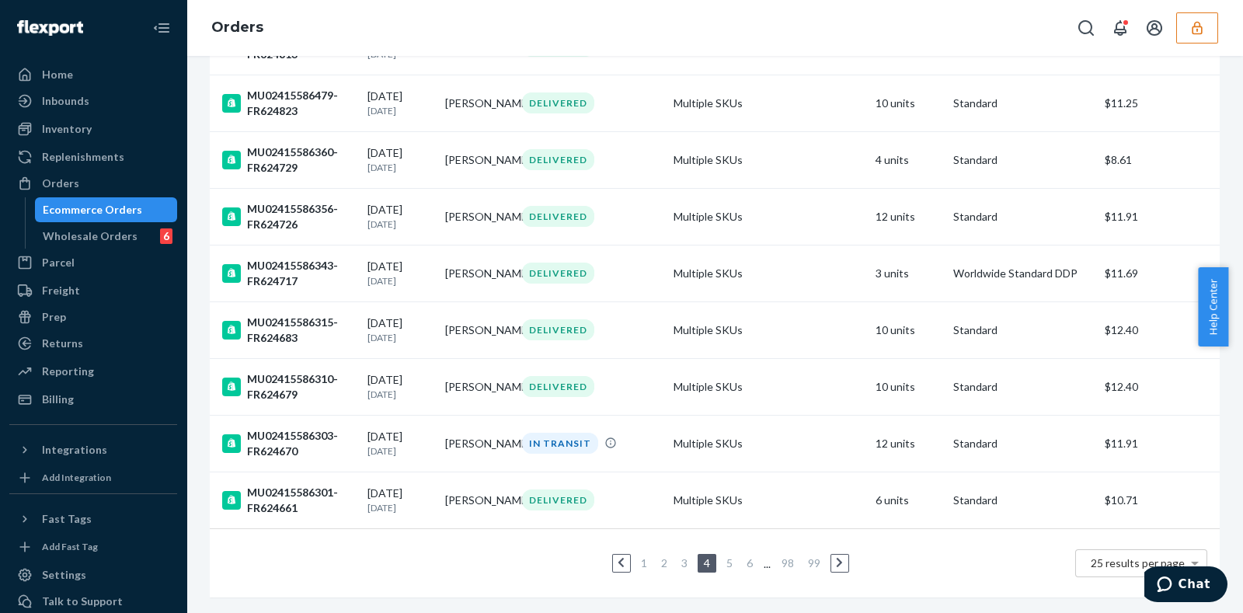
click at [744, 556] on link "6" at bounding box center [750, 562] width 12 height 13
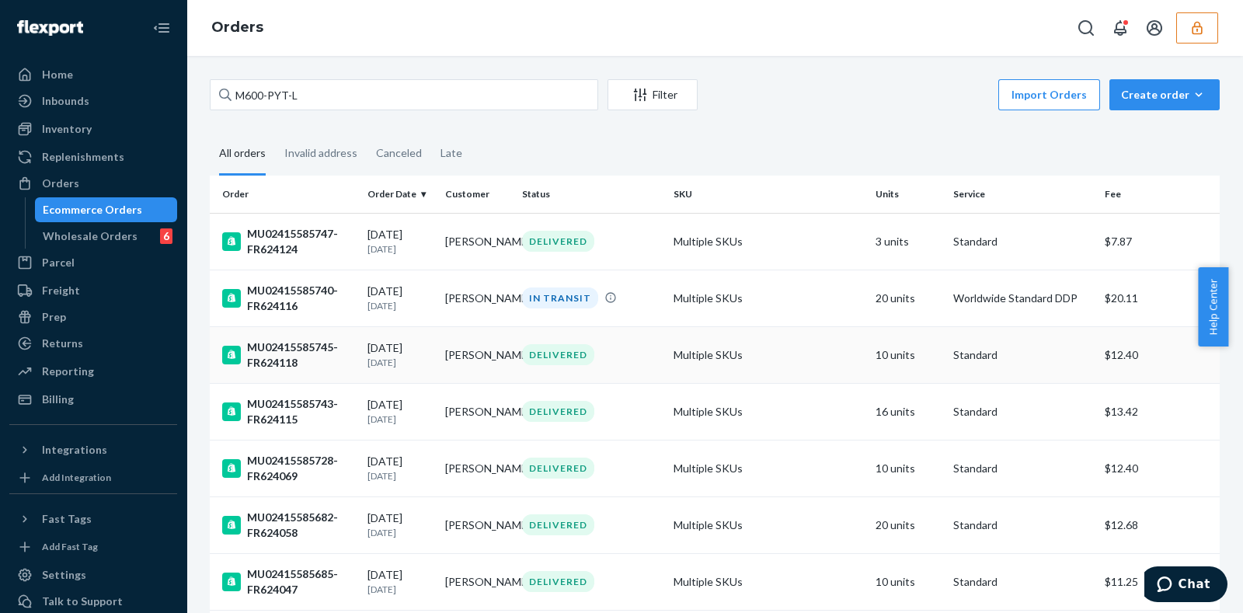
scroll to position [1127, 0]
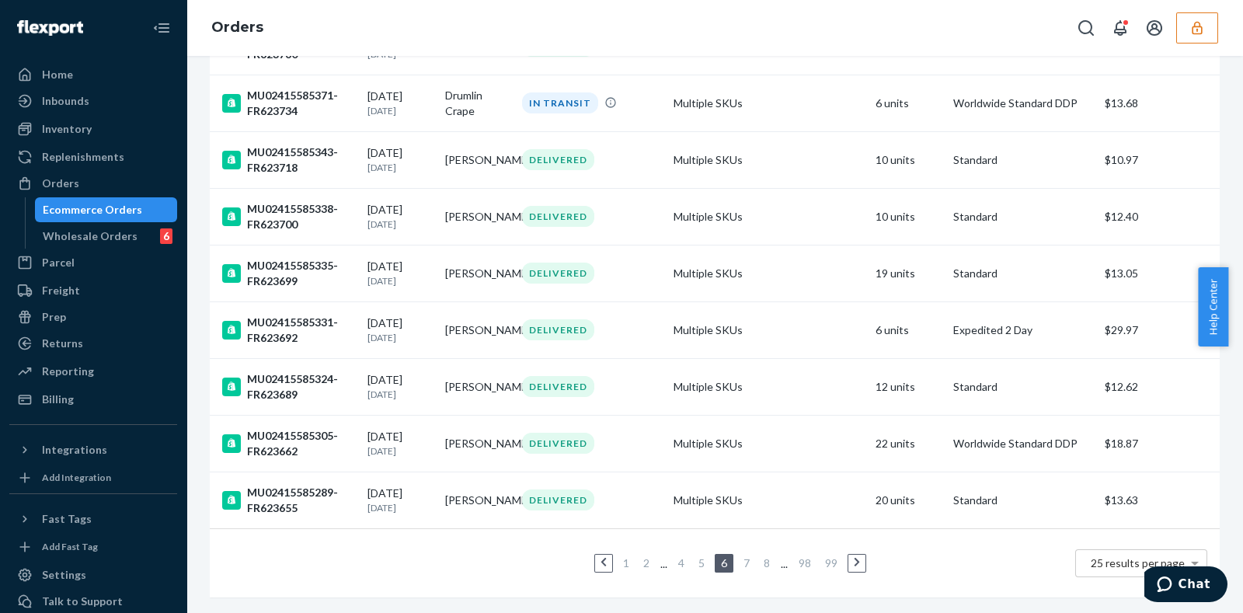
click at [741, 556] on link "7" at bounding box center [747, 562] width 12 height 13
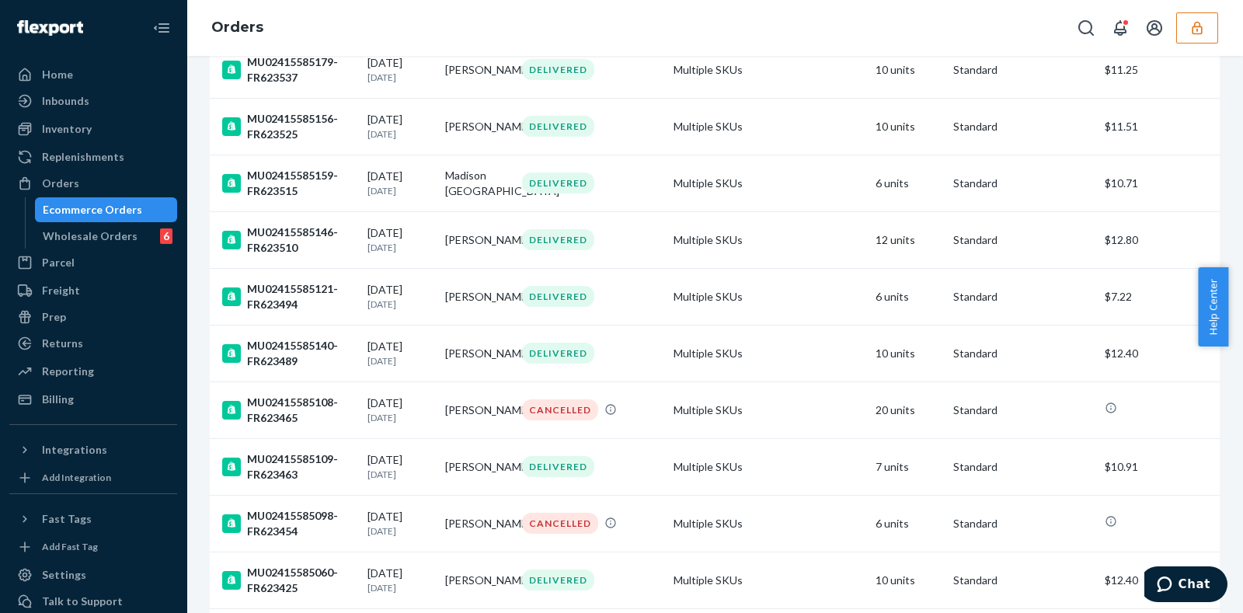
scroll to position [1127, 0]
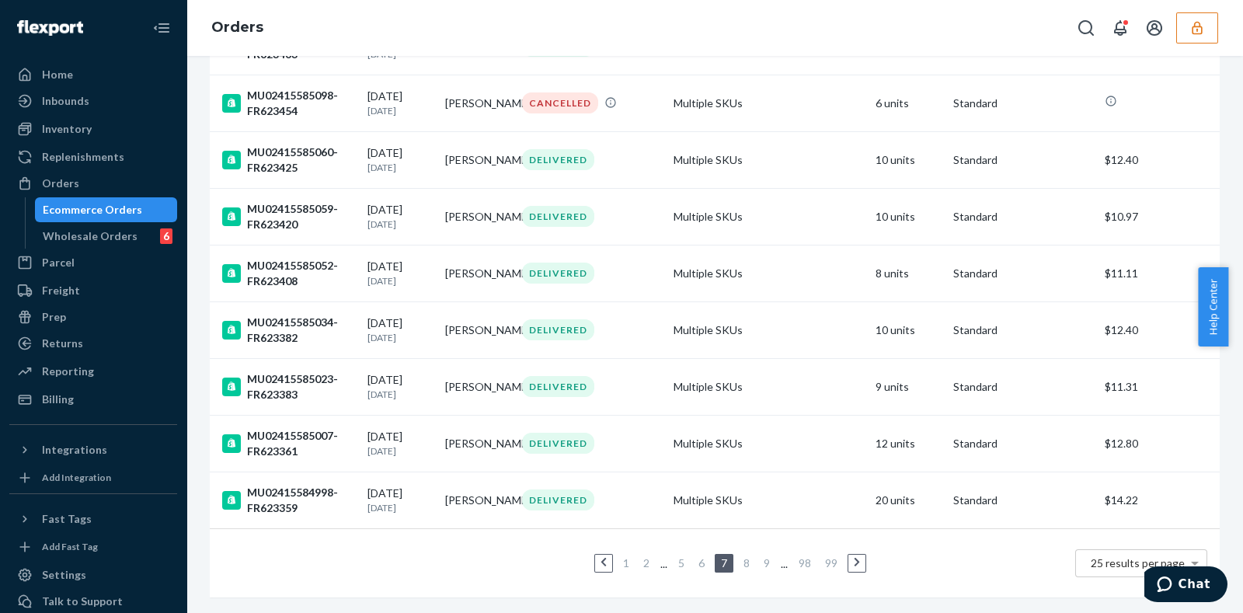
click at [761, 556] on link "9" at bounding box center [767, 562] width 12 height 13
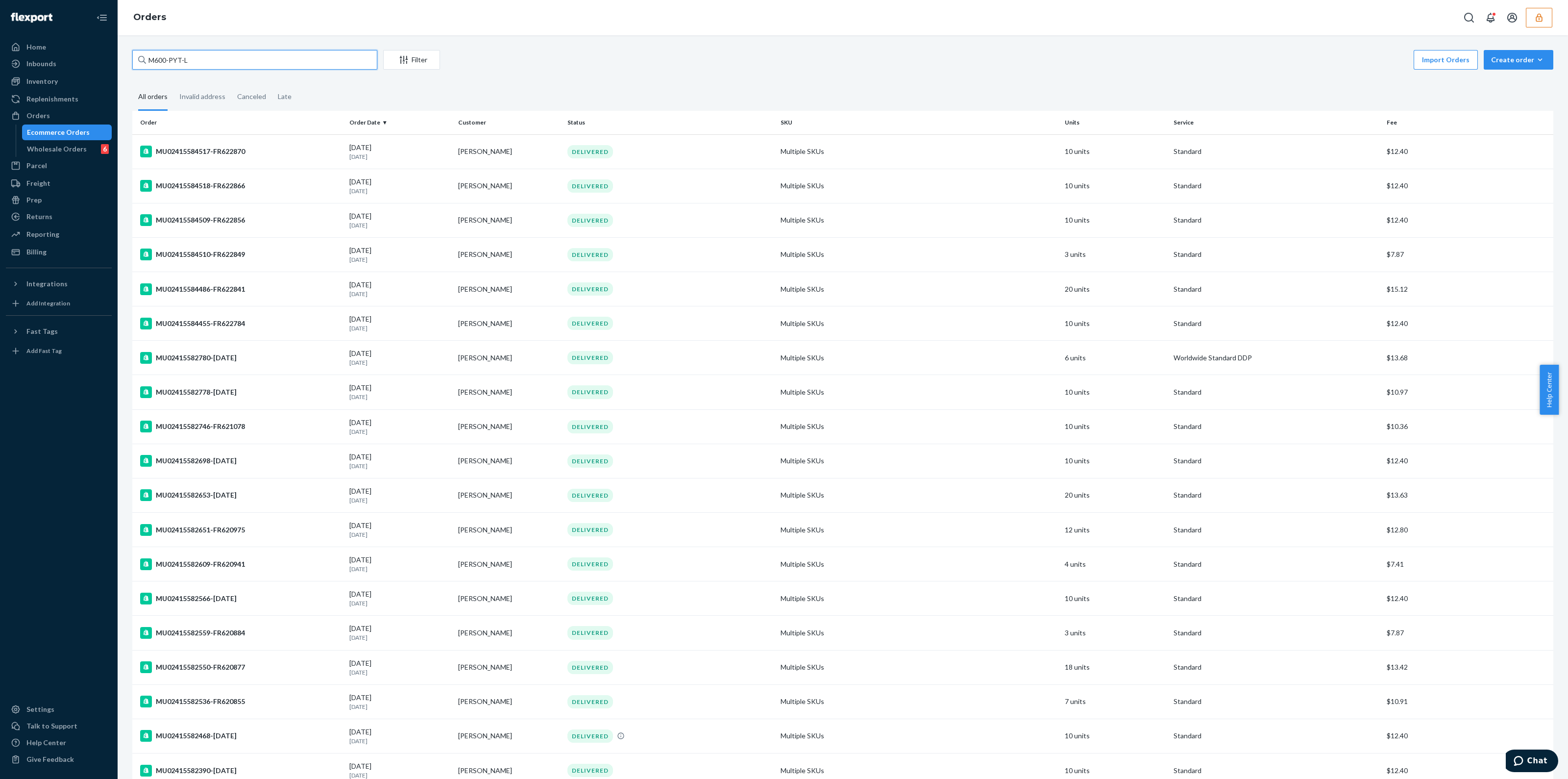
click at [269, 56] on input "M600-PYT-L" at bounding box center [255, 59] width 245 height 20
drag, startPoint x: 269, startPoint y: 56, endPoint x: 255, endPoint y: 61, distance: 14.9
click at [255, 61] on input "M600-PYT-L" at bounding box center [255, 59] width 245 height 20
click at [254, 61] on input "M600-PYT-L" at bounding box center [255, 59] width 245 height 20
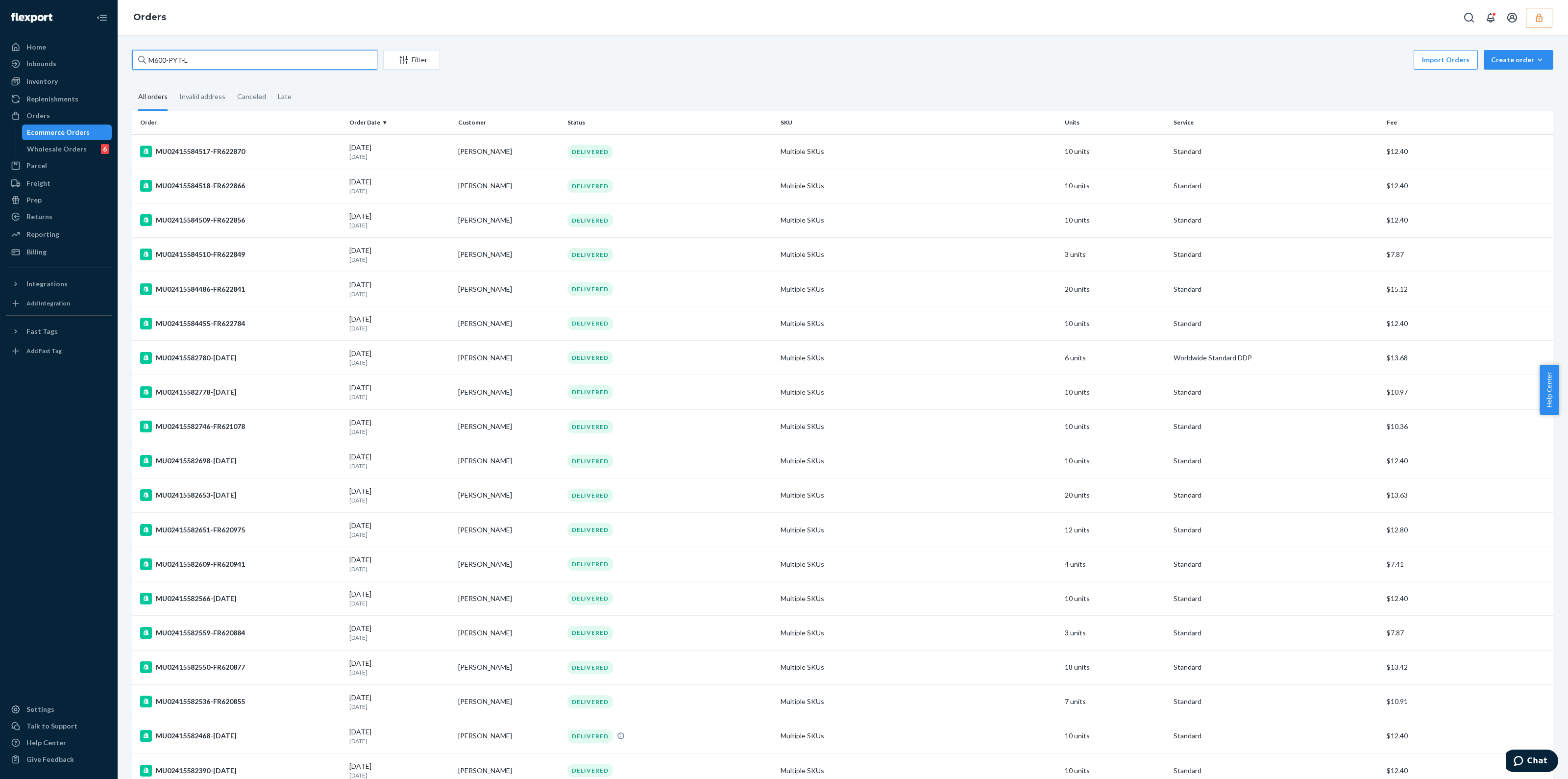
click at [254, 61] on input "M600-PYT-L" at bounding box center [255, 59] width 245 height 20
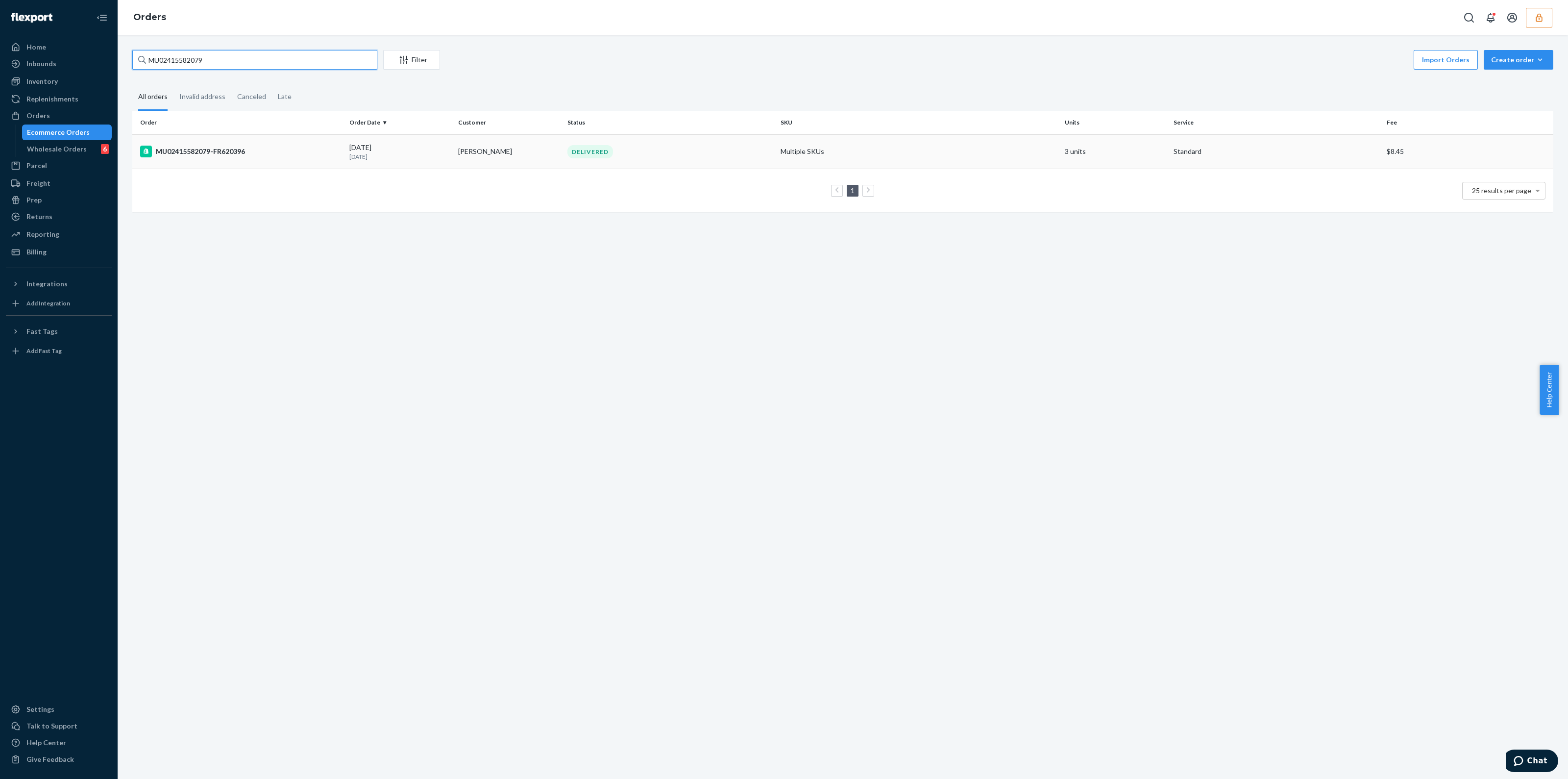
type input "MU02415582079"
click at [467, 159] on td "[PERSON_NAME]" at bounding box center [508, 151] width 109 height 34
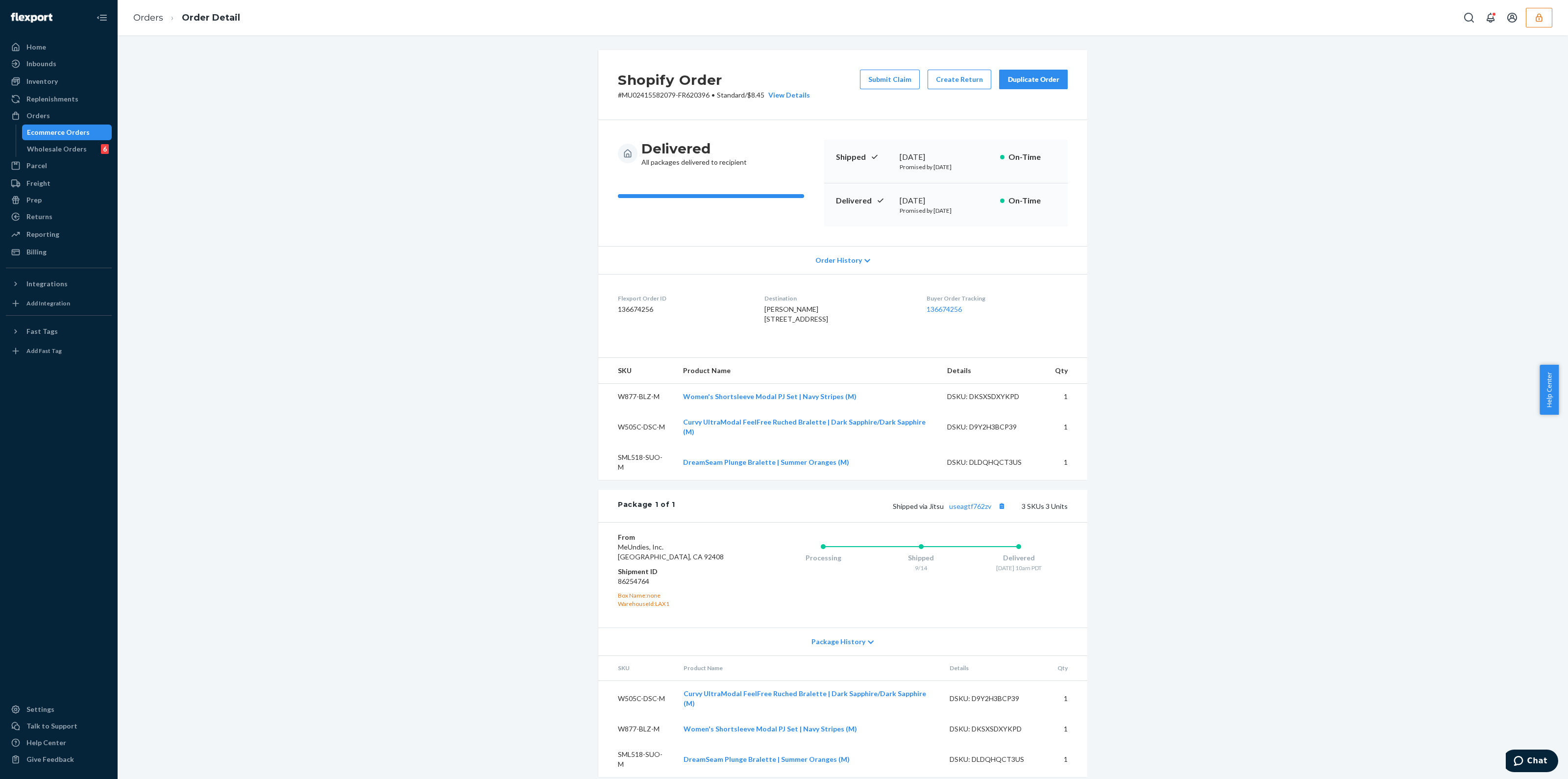
click at [627, 386] on dd "86254764" at bounding box center [677, 582] width 117 height 10
copy dd "86254764"
